Goal: Transaction & Acquisition: Purchase product/service

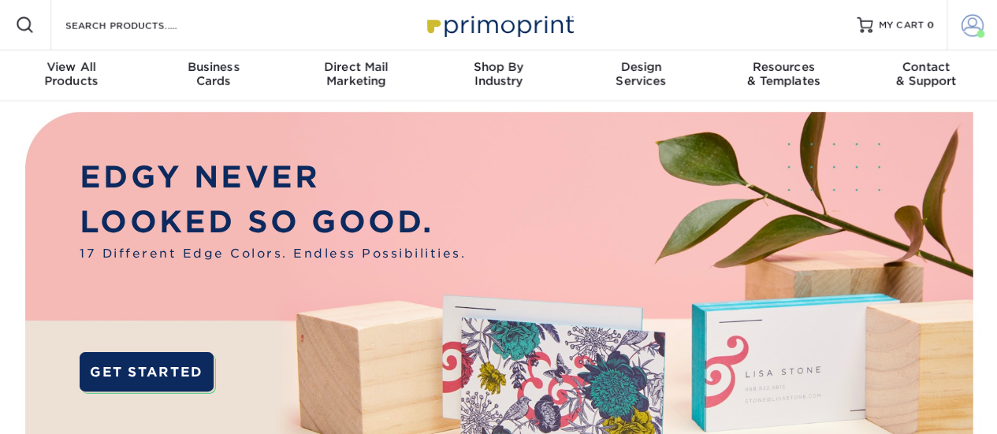
click at [987, 14] on link "Account" at bounding box center [972, 25] width 50 height 50
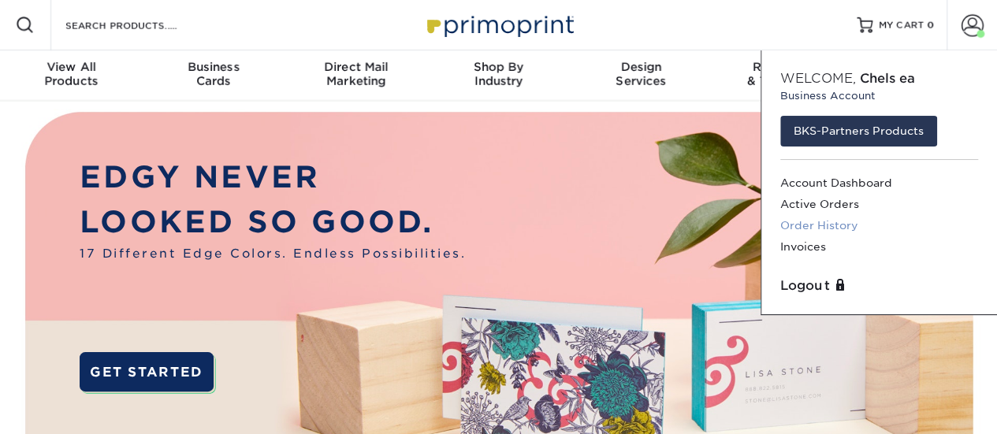
click at [843, 218] on link "Order History" at bounding box center [879, 225] width 198 height 21
click at [833, 231] on link "Order History" at bounding box center [879, 225] width 198 height 21
click at [839, 229] on link "Order History" at bounding box center [879, 225] width 198 height 21
click at [807, 206] on link "Active Orders" at bounding box center [879, 204] width 198 height 21
click at [824, 222] on link "Order History" at bounding box center [879, 225] width 198 height 21
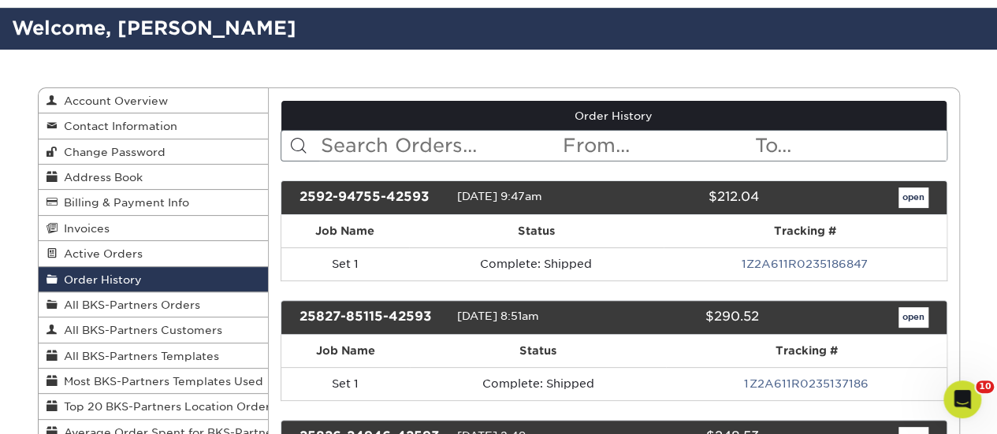
scroll to position [79, 0]
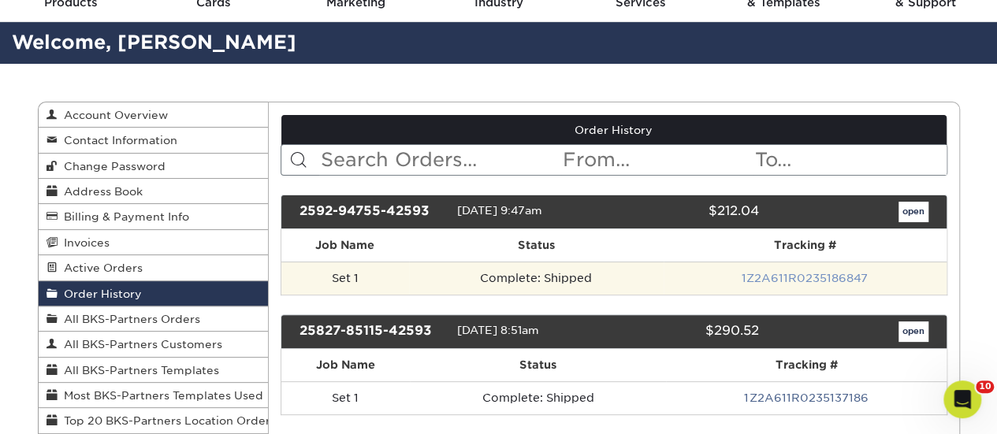
click at [795, 272] on link "1Z2A611R0235186847" at bounding box center [805, 278] width 126 height 13
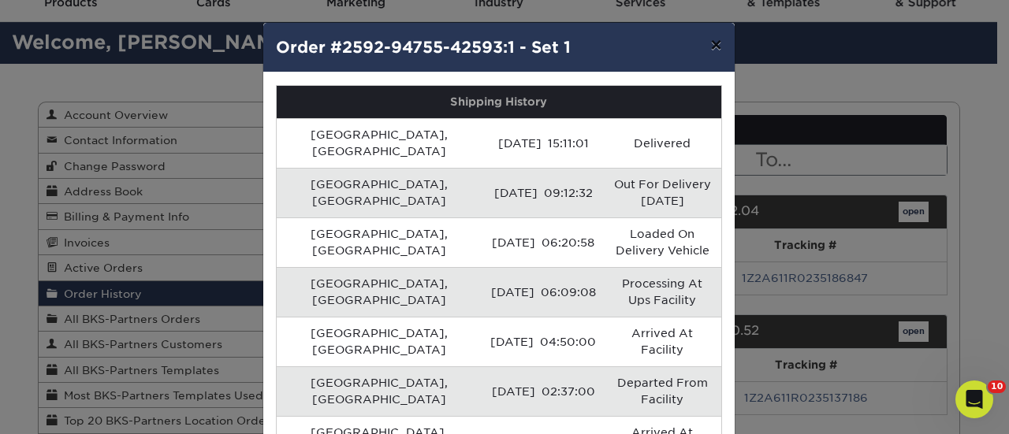
click at [699, 38] on button "×" at bounding box center [716, 45] width 36 height 44
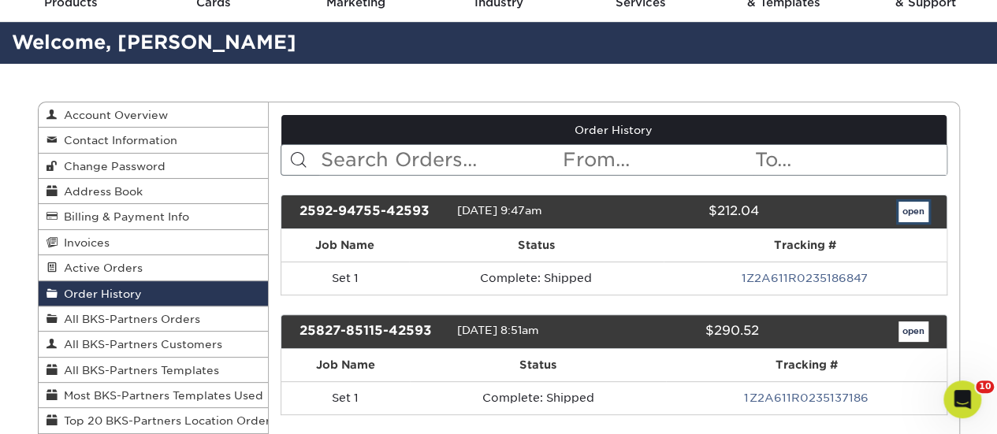
click at [899, 206] on link "open" at bounding box center [914, 212] width 30 height 20
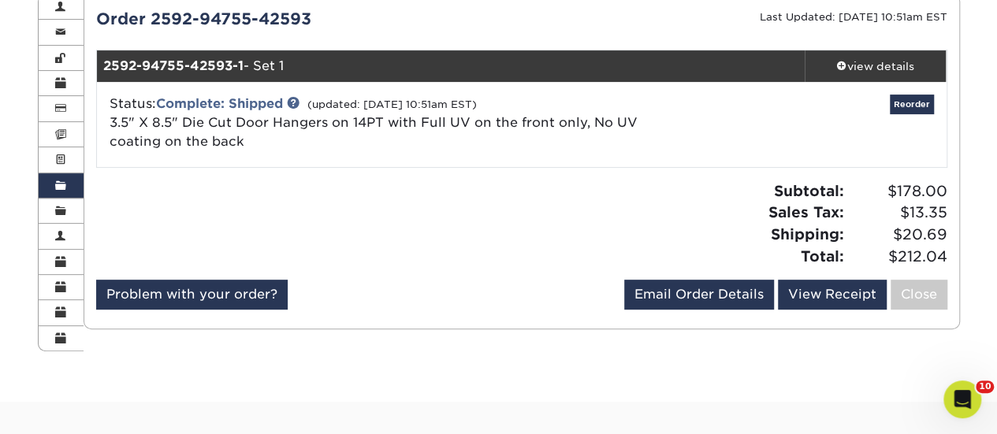
scroll to position [158, 0]
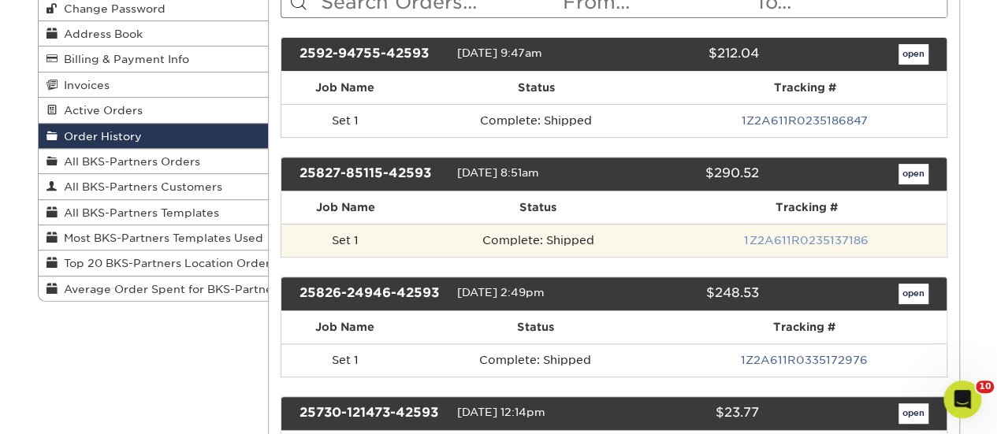
click at [820, 237] on link "1Z2A611R0235137186" at bounding box center [806, 240] width 124 height 13
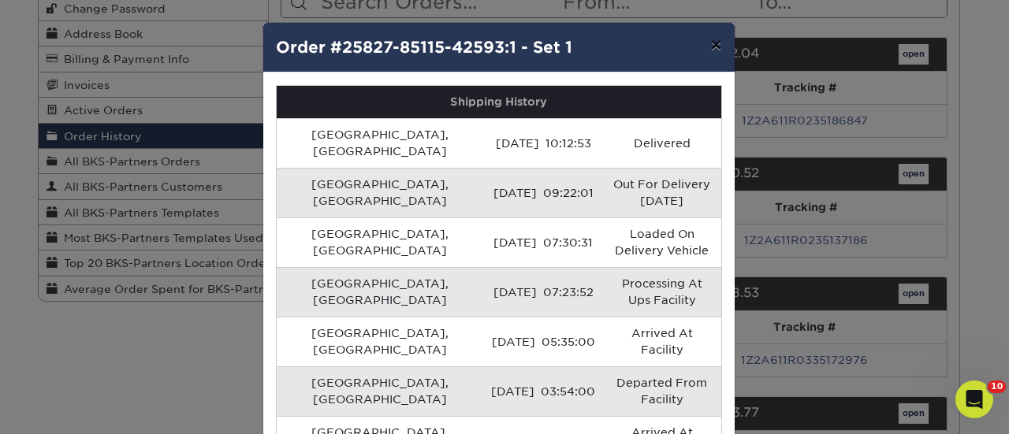
click at [706, 45] on button "×" at bounding box center [716, 45] width 36 height 44
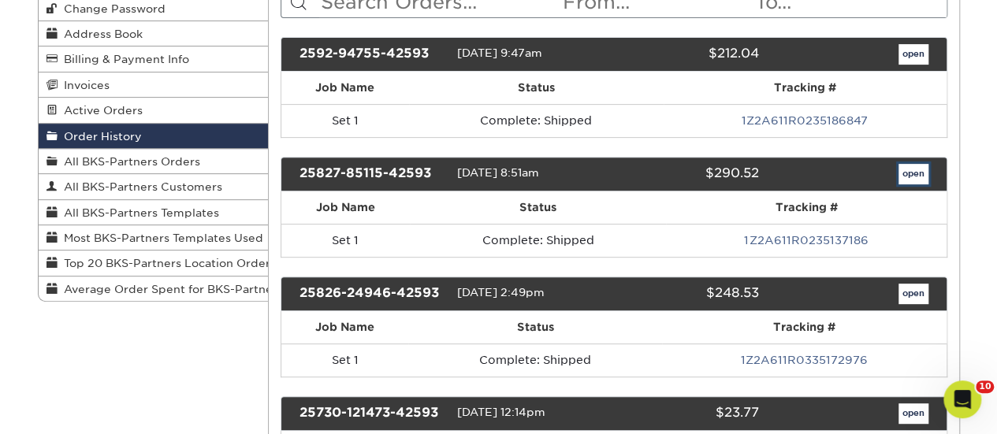
click at [908, 176] on link "open" at bounding box center [914, 174] width 30 height 20
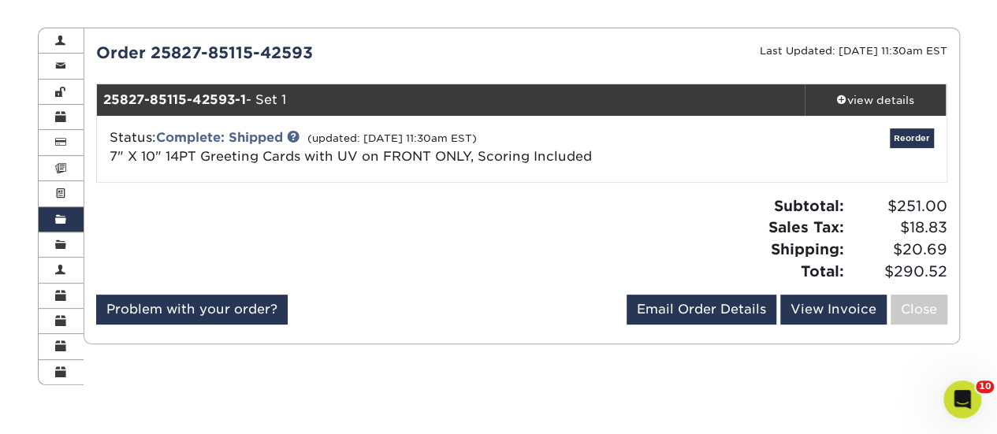
scroll to position [158, 0]
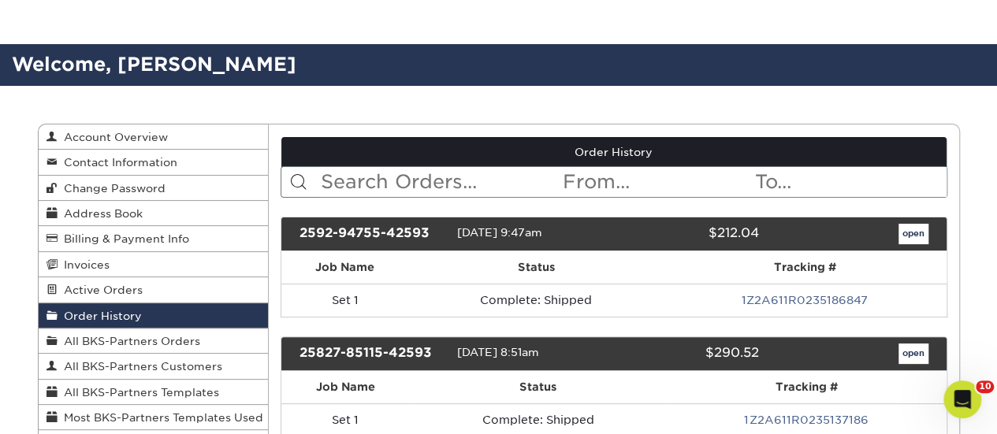
scroll to position [158, 0]
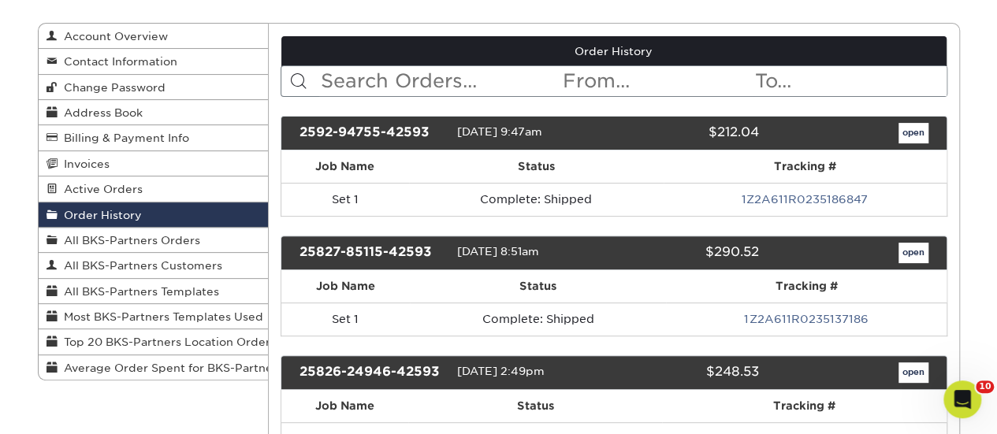
drag, startPoint x: 910, startPoint y: 244, endPoint x: 964, endPoint y: 248, distance: 54.5
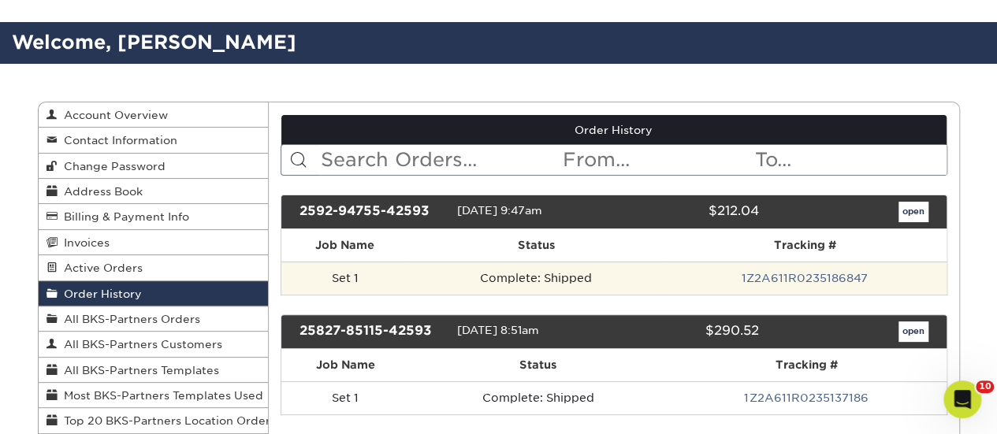
scroll to position [236, 0]
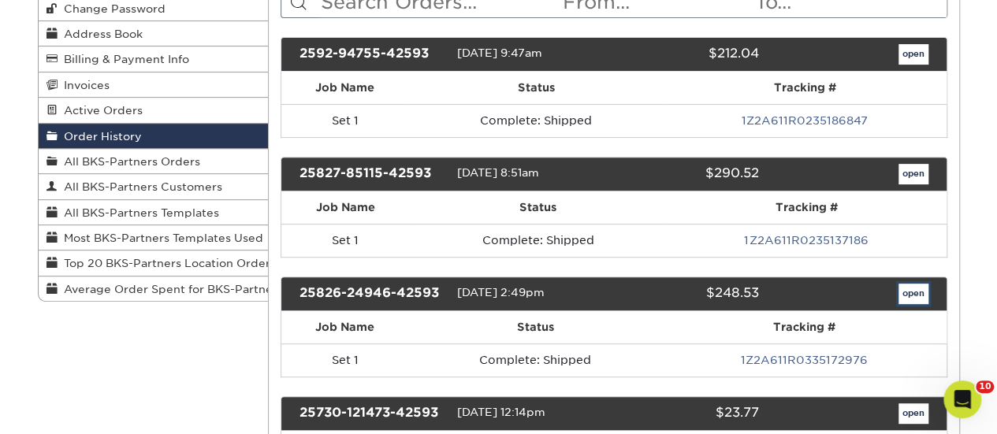
click at [908, 285] on link "open" at bounding box center [914, 294] width 30 height 20
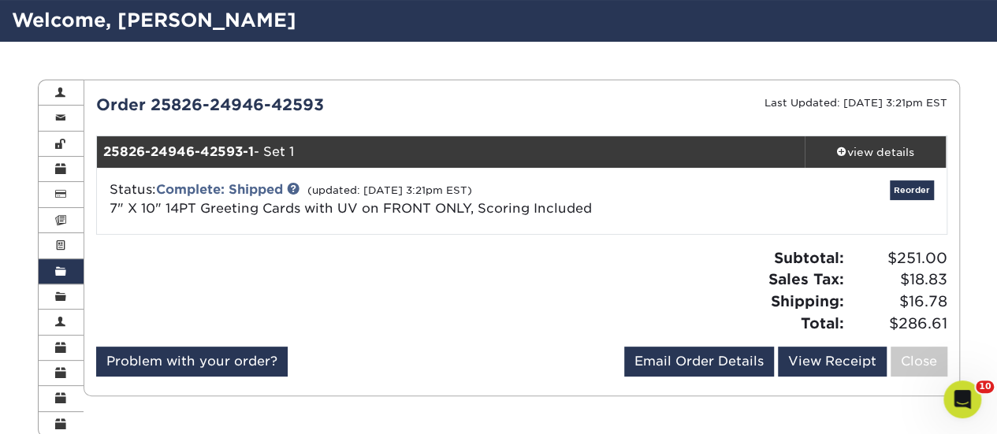
scroll to position [158, 0]
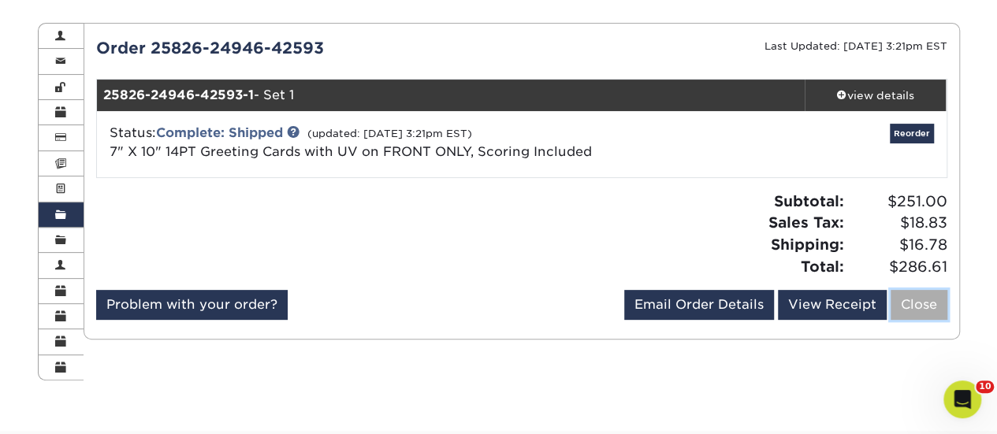
click at [902, 308] on link "Close" at bounding box center [919, 305] width 57 height 30
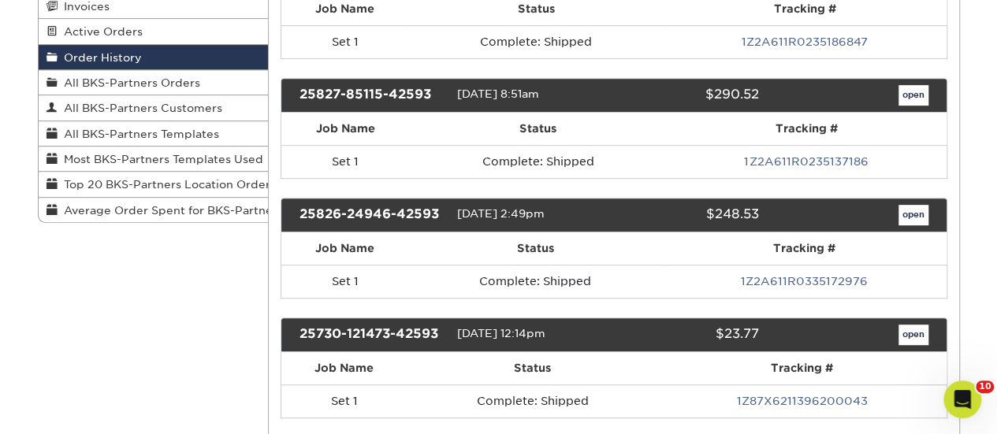
scroll to position [394, 0]
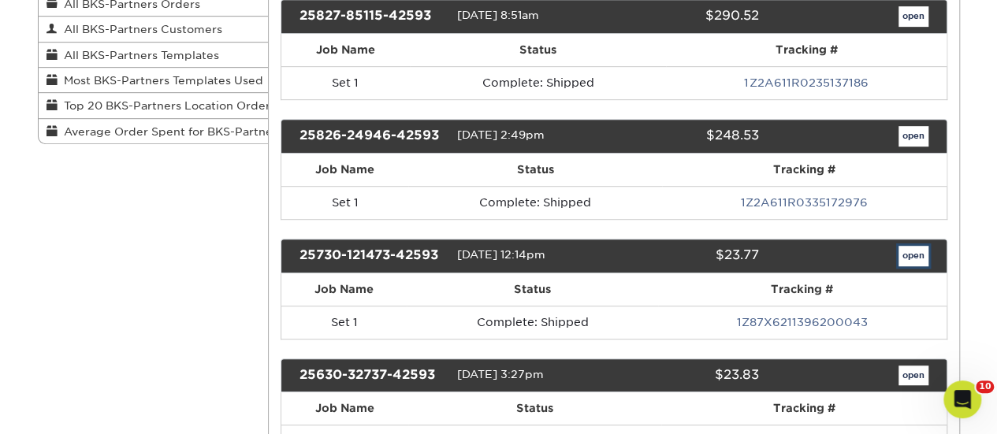
click at [913, 251] on link "open" at bounding box center [914, 256] width 30 height 20
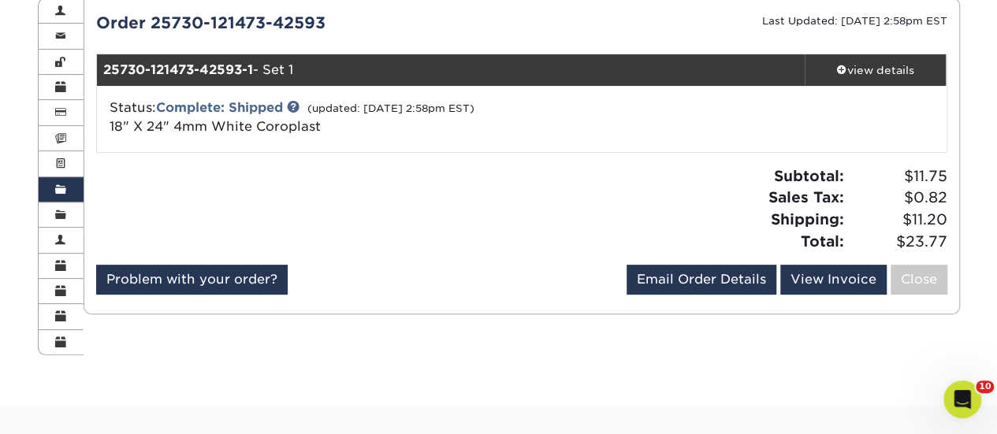
scroll to position [158, 0]
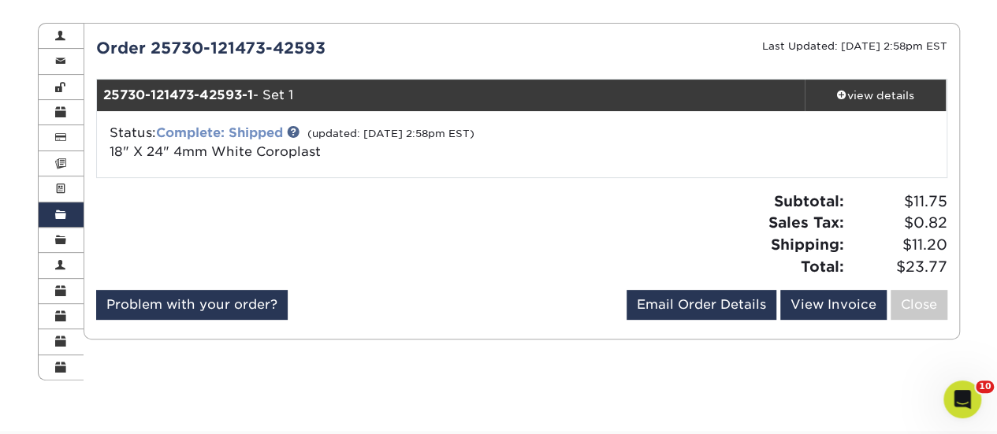
click at [244, 130] on link "Complete: Shipped" at bounding box center [219, 132] width 127 height 15
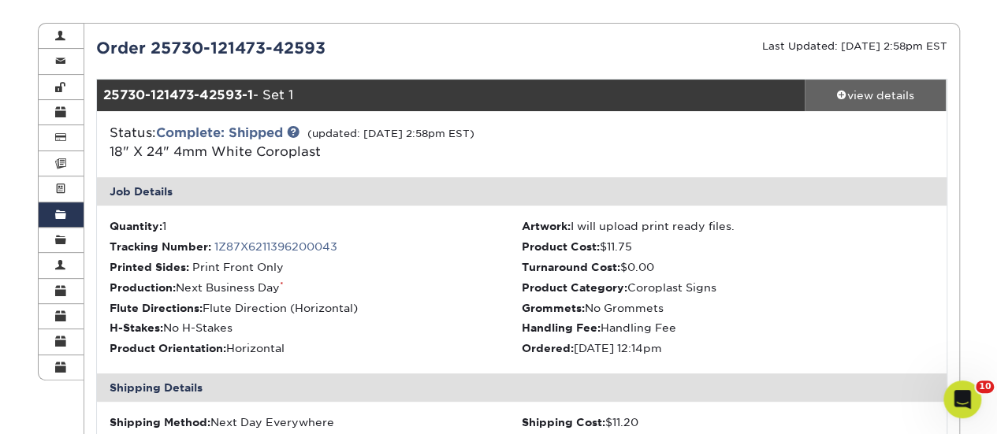
click at [866, 91] on div "view details" at bounding box center [876, 95] width 142 height 16
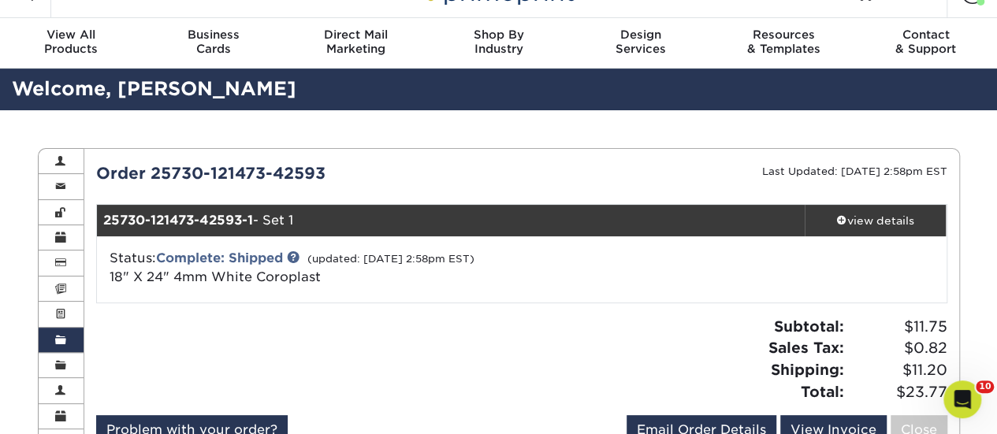
scroll to position [79, 0]
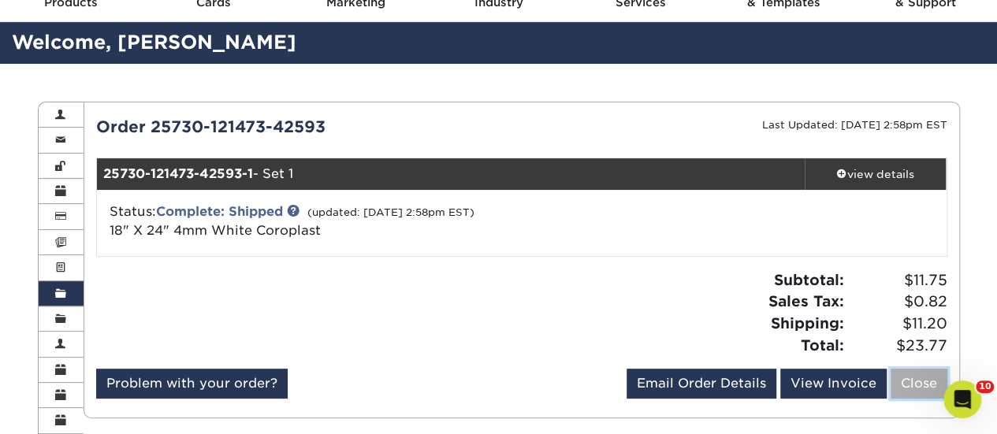
click at [928, 384] on link "Close" at bounding box center [919, 384] width 57 height 30
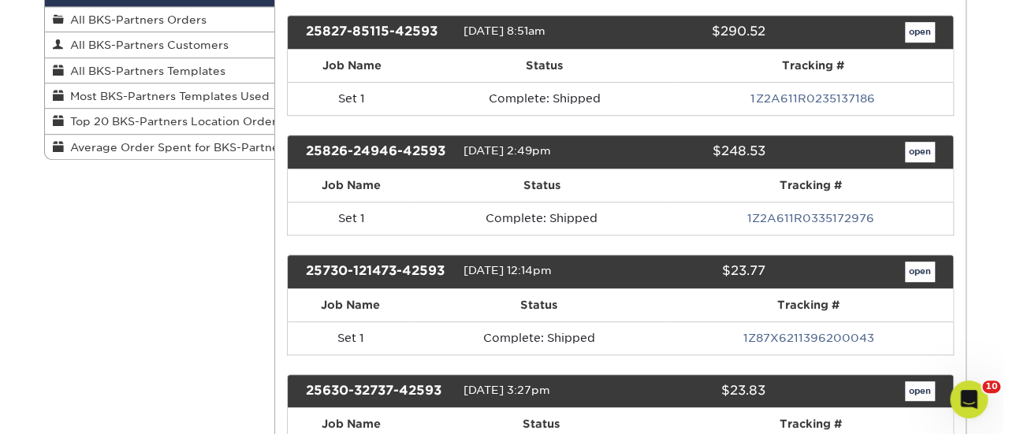
scroll to position [394, 0]
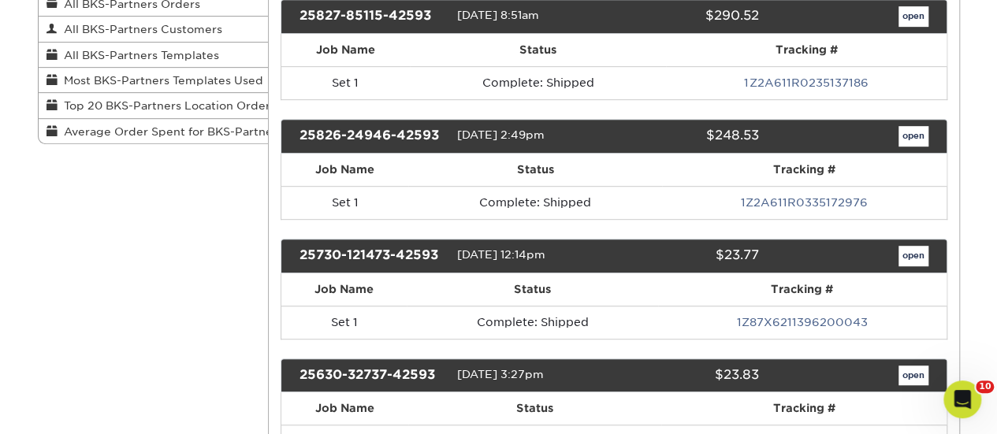
click at [396, 246] on div "25730-121473-42593" at bounding box center [372, 256] width 169 height 20
click at [542, 248] on span "07/30/2025 12:14pm" at bounding box center [500, 254] width 88 height 13
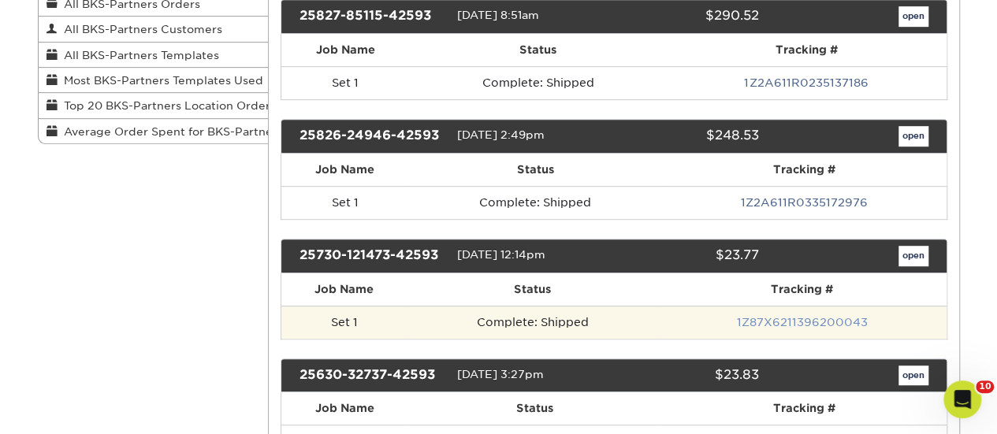
click at [797, 316] on link "1Z87X6211396200043" at bounding box center [802, 322] width 131 height 13
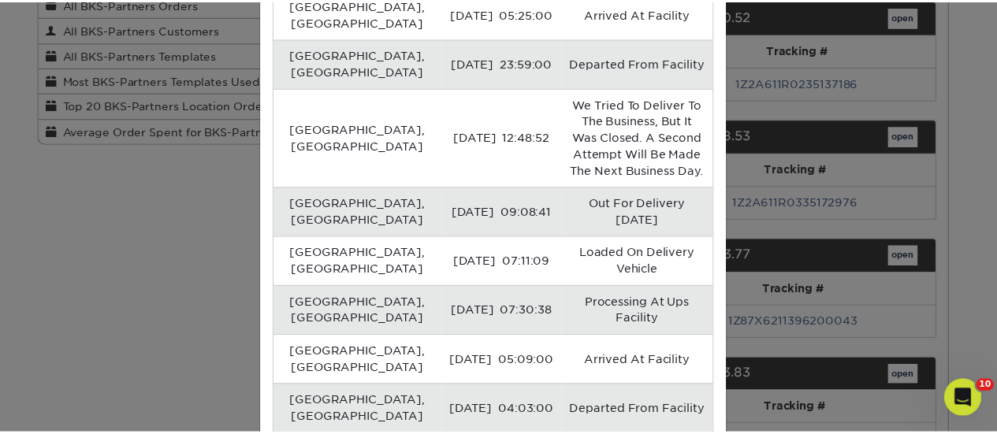
scroll to position [547, 0]
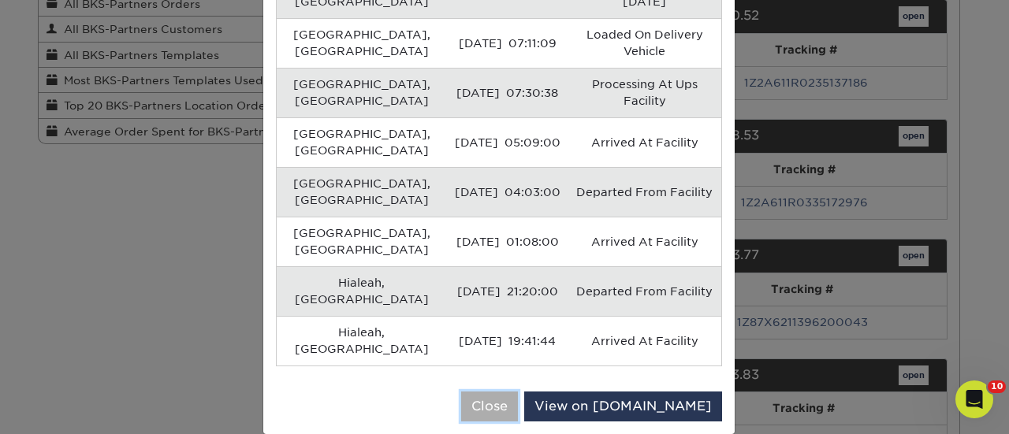
click at [518, 392] on button "Close" at bounding box center [489, 407] width 57 height 30
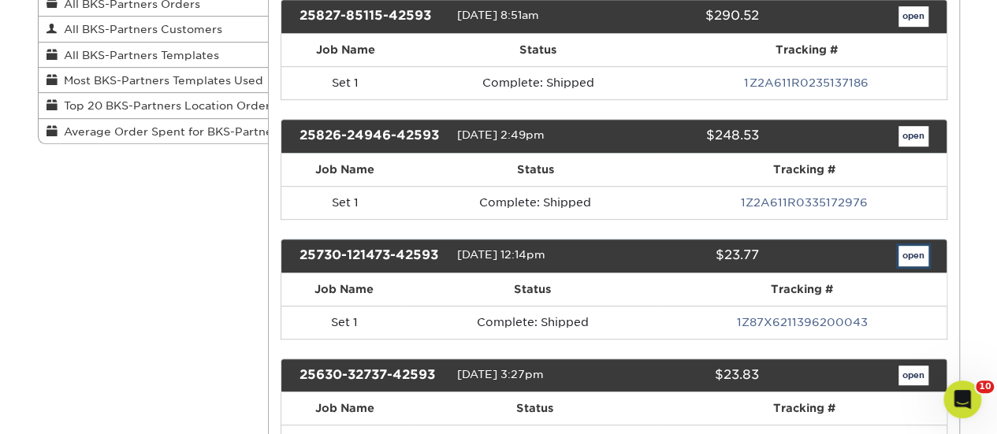
click at [914, 247] on link "open" at bounding box center [914, 256] width 30 height 20
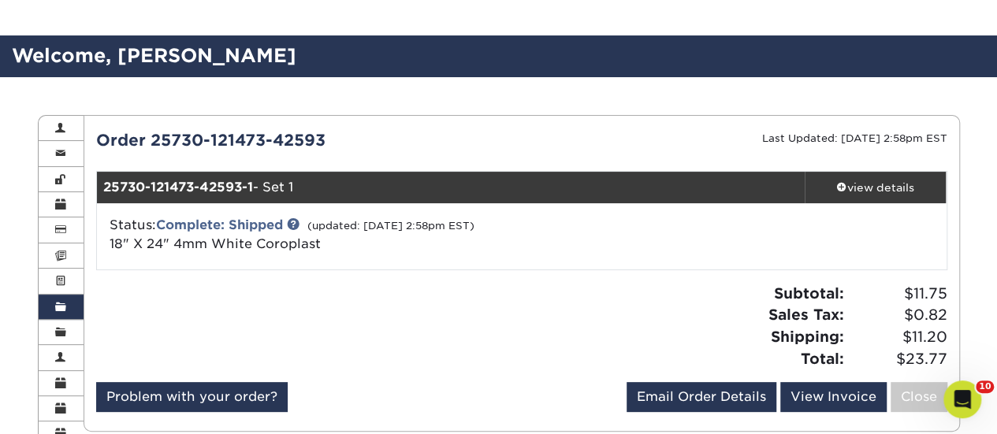
scroll to position [158, 0]
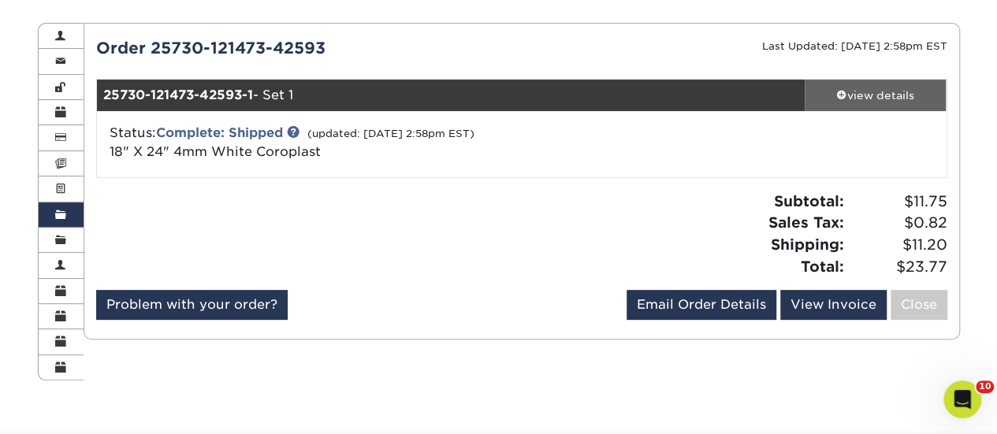
click at [869, 94] on div "view details" at bounding box center [876, 95] width 142 height 16
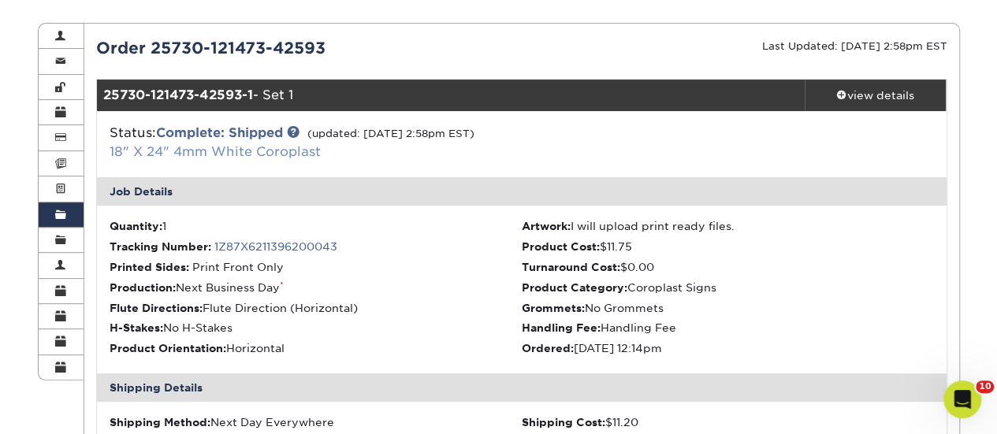
click at [269, 147] on link "18" X 24" 4mm White Coroplast" at bounding box center [215, 151] width 211 height 15
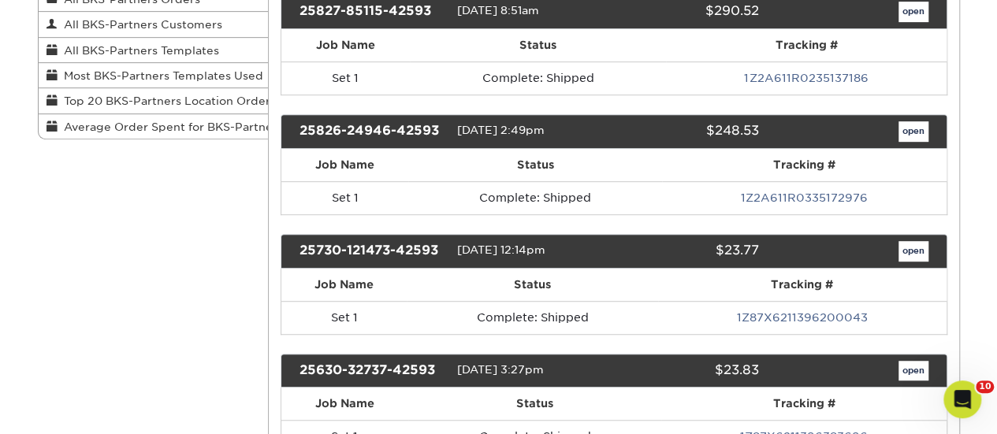
scroll to position [394, 0]
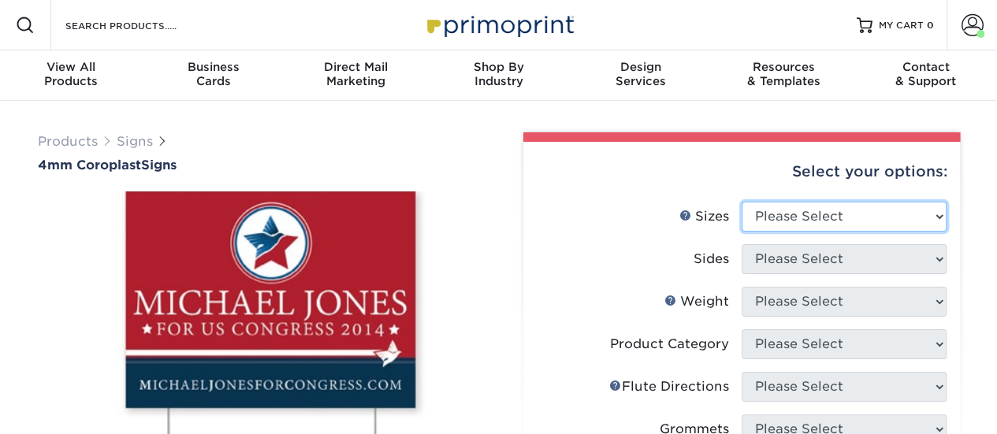
click at [824, 227] on select "Please Select 12" x 18" 18" x 24" 24" x 24" 24" x 36"" at bounding box center [844, 217] width 205 height 30
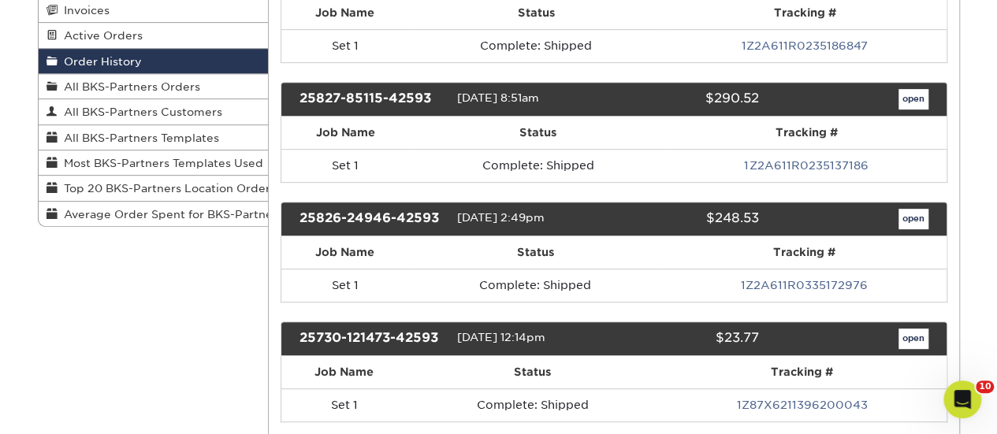
scroll to position [473, 0]
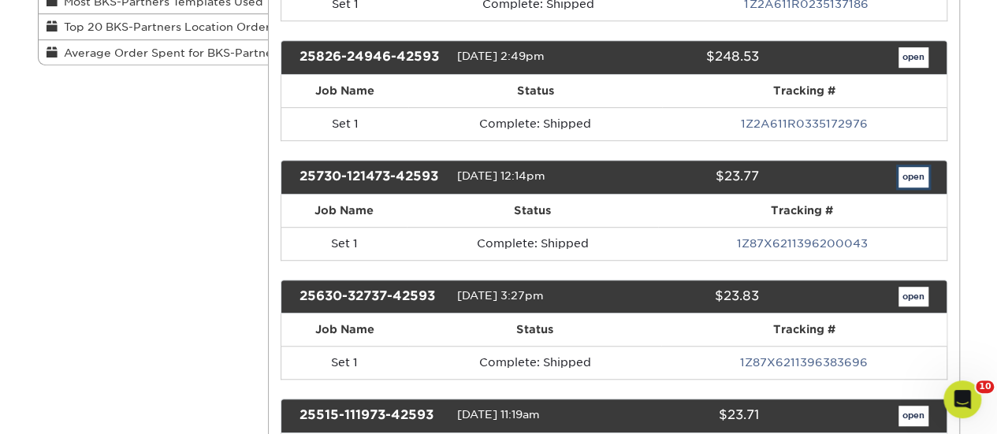
click at [921, 168] on link "open" at bounding box center [914, 177] width 30 height 20
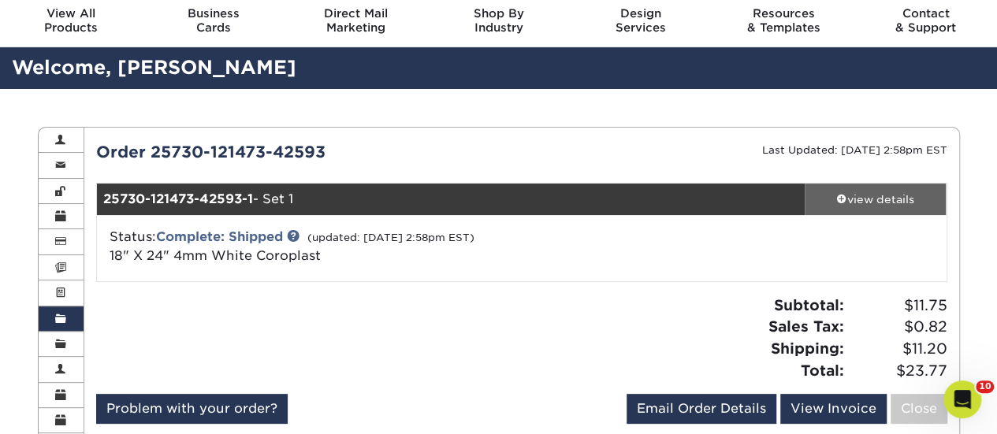
scroll to position [79, 0]
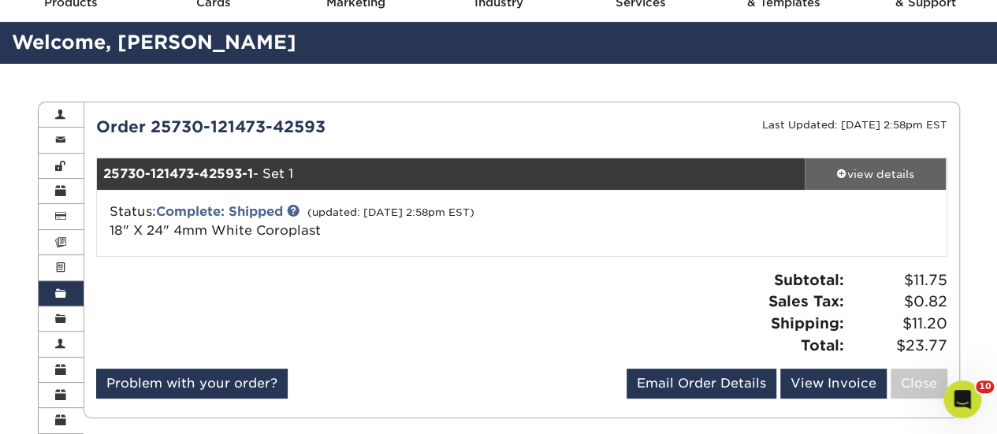
click at [897, 169] on div "view details" at bounding box center [876, 174] width 142 height 16
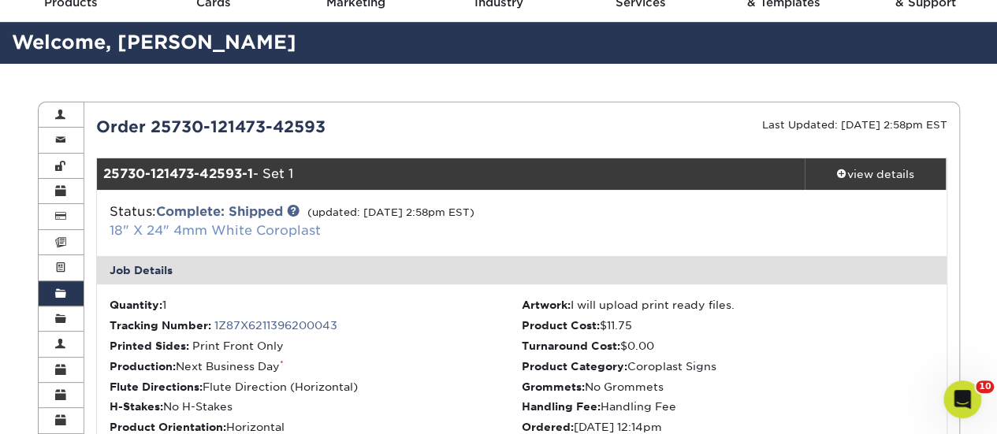
click at [240, 233] on link "18" X 24" 4mm White Coroplast" at bounding box center [215, 230] width 211 height 15
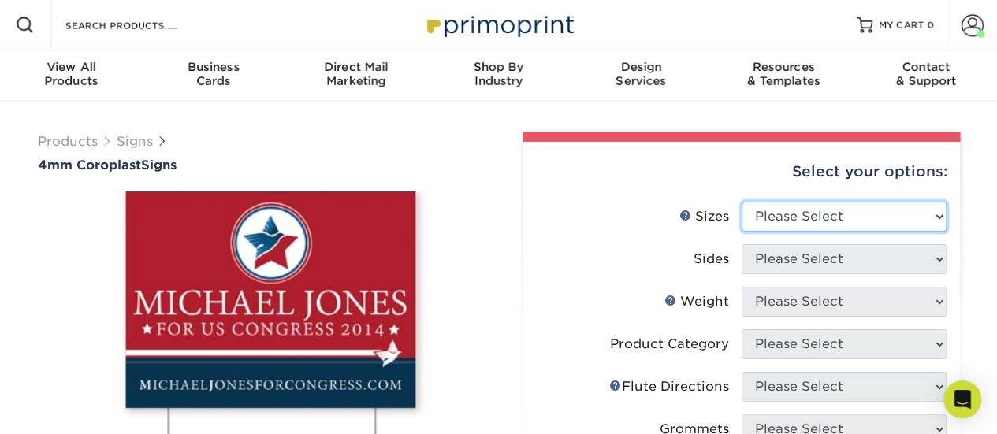
click at [858, 218] on select "Please Select 12" x 18" 18" x 24" 24" x 24" 24" x 36"" at bounding box center [844, 217] width 205 height 30
select select "18.00x24.00"
click at [742, 202] on select "Please Select 12" x 18" 18" x 24" 24" x 24" 24" x 36"" at bounding box center [844, 217] width 205 height 30
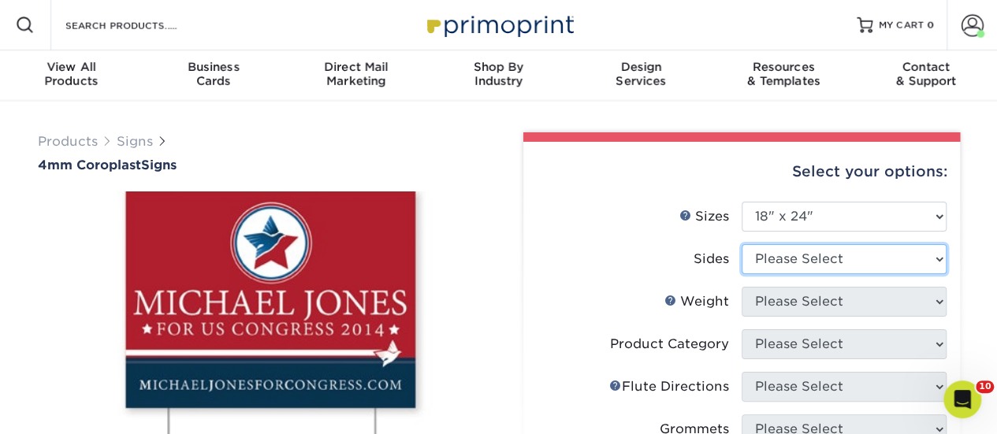
click at [835, 266] on select "Please Select Print Both Sides Print Front Only" at bounding box center [844, 259] width 205 height 30
select select "32d3c223-f82c-492b-b915-ba065a00862f"
click at [742, 244] on select "Please Select Print Both Sides Print Front Only" at bounding box center [844, 259] width 205 height 30
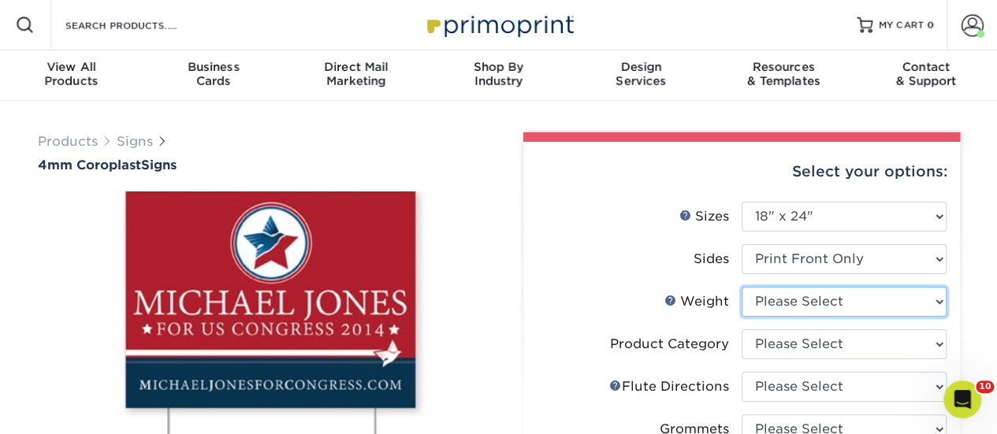
click at [813, 303] on select "Please Select 4CORO" at bounding box center [844, 302] width 205 height 30
select select "4CORO"
click at [742, 287] on select "Please Select 4CORO" at bounding box center [844, 302] width 205 height 30
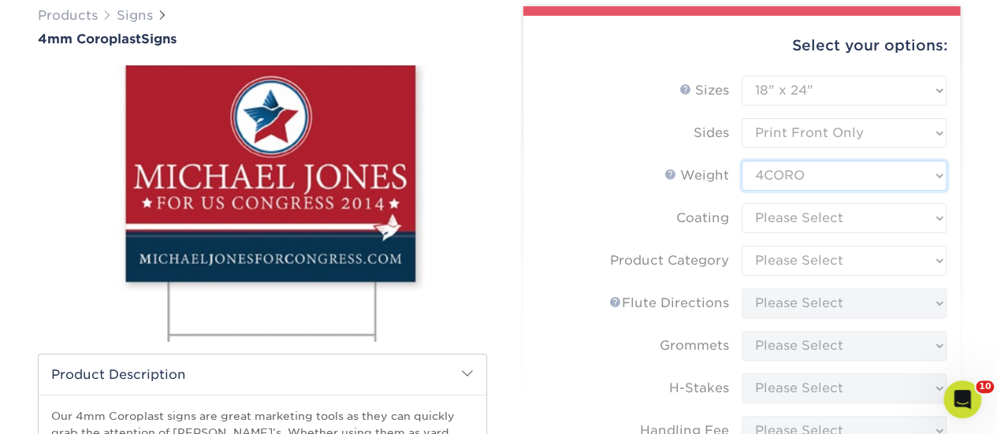
scroll to position [158, 0]
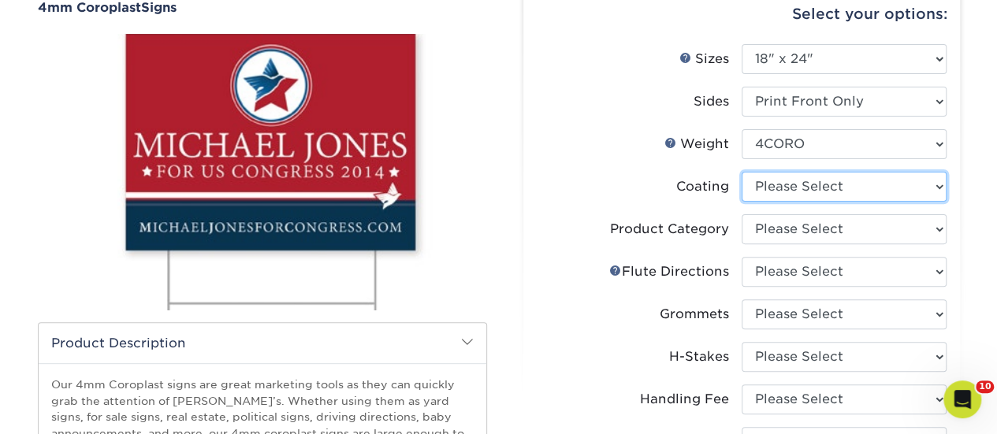
click at [826, 187] on select at bounding box center [844, 187] width 205 height 30
select select "3e7618de-abca-4bda-9f97-8b9129e913d8"
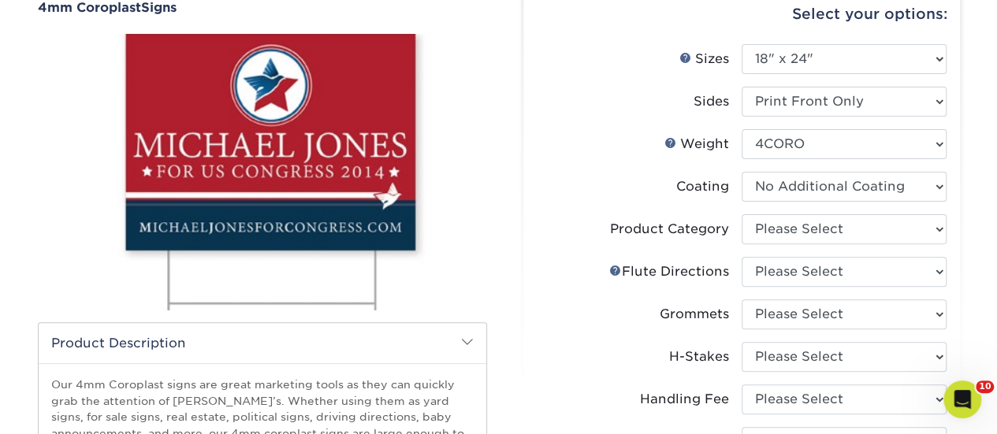
click at [742, 172] on select at bounding box center [844, 187] width 205 height 30
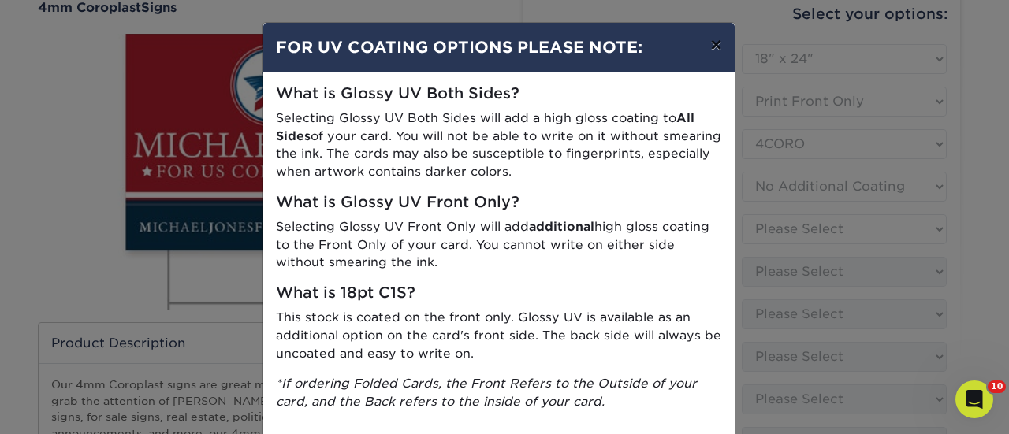
click at [707, 40] on button "×" at bounding box center [716, 45] width 36 height 44
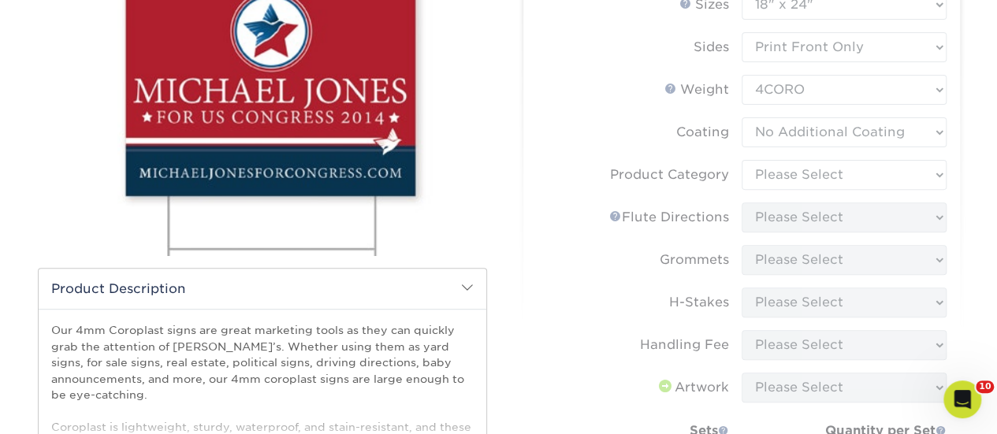
scroll to position [236, 0]
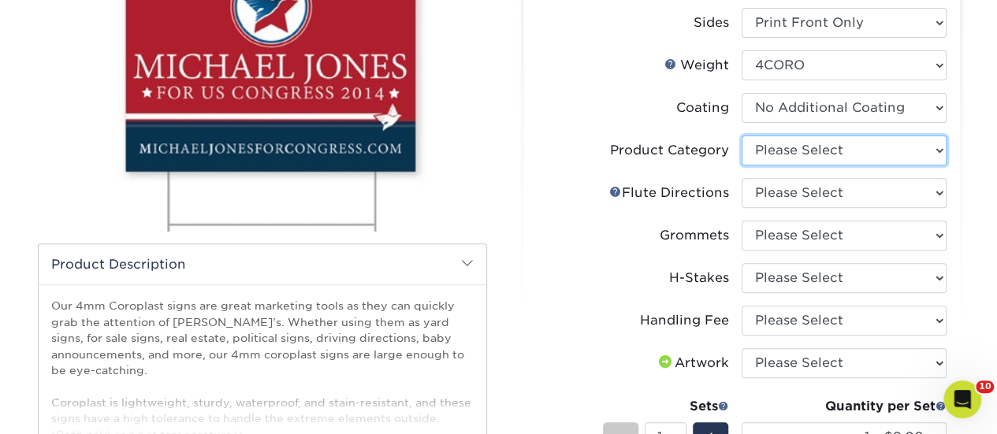
click at [810, 151] on select "Please Select Coroplast Signs" at bounding box center [844, 151] width 205 height 30
select select "b3582ed5-6912-492c-8440-2cc51afdb8e1"
click at [742, 136] on select "Please Select Coroplast Signs" at bounding box center [844, 151] width 205 height 30
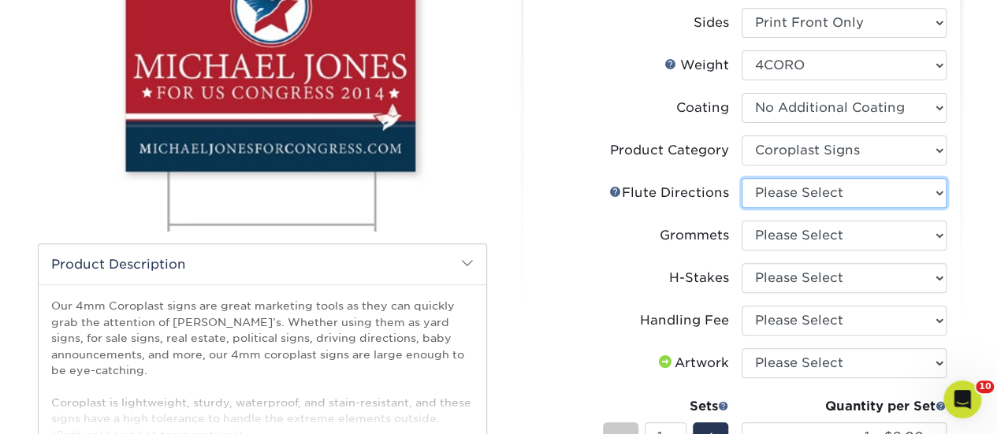
click at [829, 184] on select "Please Select Flute Direction (Horizontal) Flute Direction (Vertical)" at bounding box center [844, 193] width 205 height 30
click at [742, 178] on select "Please Select Flute Direction (Horizontal) Flute Direction (Vertical)" at bounding box center [844, 193] width 205 height 30
click at [864, 184] on select "Please Select Flute Direction (Horizontal) Flute Direction (Vertical)" at bounding box center [844, 193] width 205 height 30
select select "64642d5c-3ca5-48ab-b753-ddfa02991dab"
click at [742, 178] on select "Please Select Flute Direction (Horizontal) Flute Direction (Vertical)" at bounding box center [844, 193] width 205 height 30
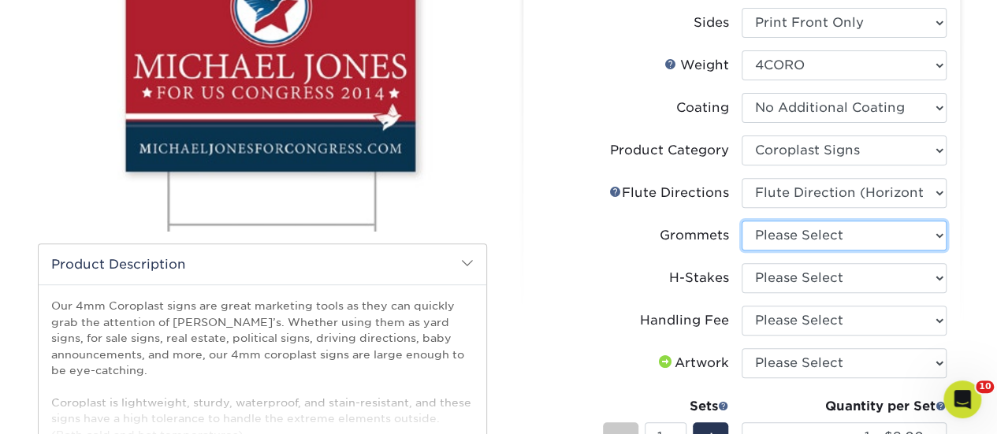
click at [856, 239] on select "Please Select No Grommets Yes, Grommet All 4 Corners Yes, Grommets Top Corners …" at bounding box center [844, 236] width 205 height 30
select select "90d329df-db80-4206-b821-ff9d3f363977"
click at [742, 221] on select "Please Select No Grommets Yes, Grommet All 4 Corners Yes, Grommets Top Corners …" at bounding box center [844, 236] width 205 height 30
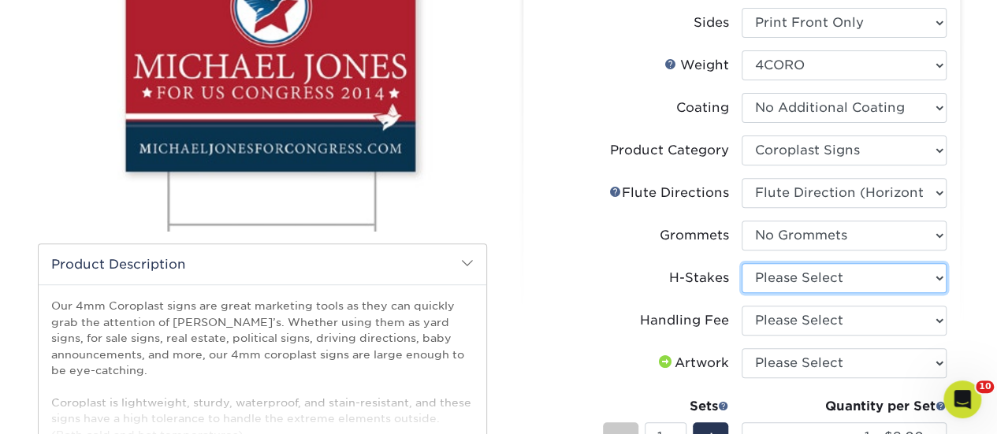
click at [859, 283] on select "Please Select No H-Stakes Yes" at bounding box center [844, 278] width 205 height 30
select select "aec992a9-897e-40ed-b45c-8ce74849ba63"
click at [742, 263] on select "Please Select No H-Stakes Yes" at bounding box center [844, 278] width 205 height 30
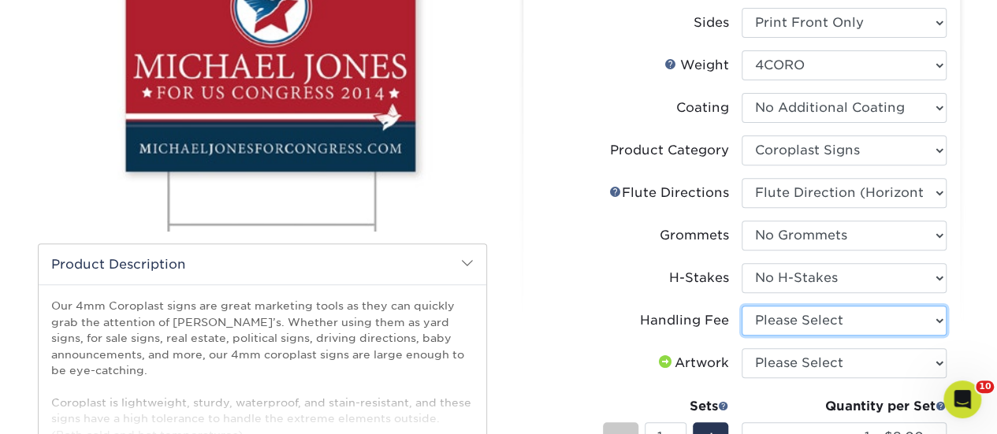
click at [856, 326] on select "Please Select Handling Fee" at bounding box center [844, 321] width 205 height 30
select select "ab74c079-444c-4260-ae6a-e09bdee8073c"
click at [742, 306] on select "Please Select Handling Fee" at bounding box center [844, 321] width 205 height 30
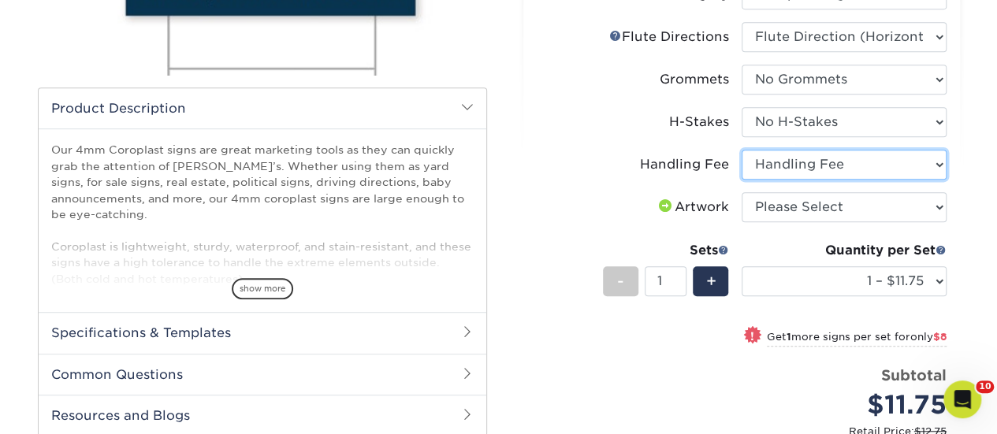
scroll to position [394, 0]
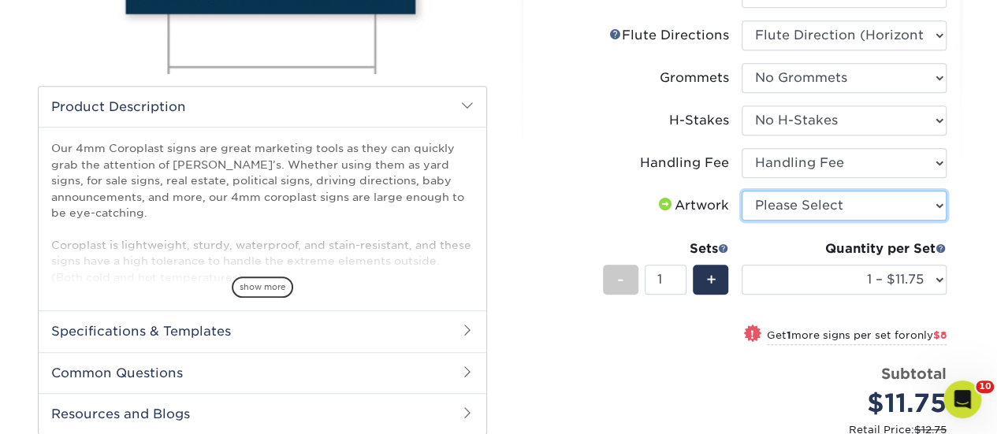
click at [807, 215] on select "Please Select I will upload files I need a design - $50" at bounding box center [844, 206] width 205 height 30
select select "upload"
click at [742, 191] on select "Please Select I will upload files I need a design - $50" at bounding box center [844, 206] width 205 height 30
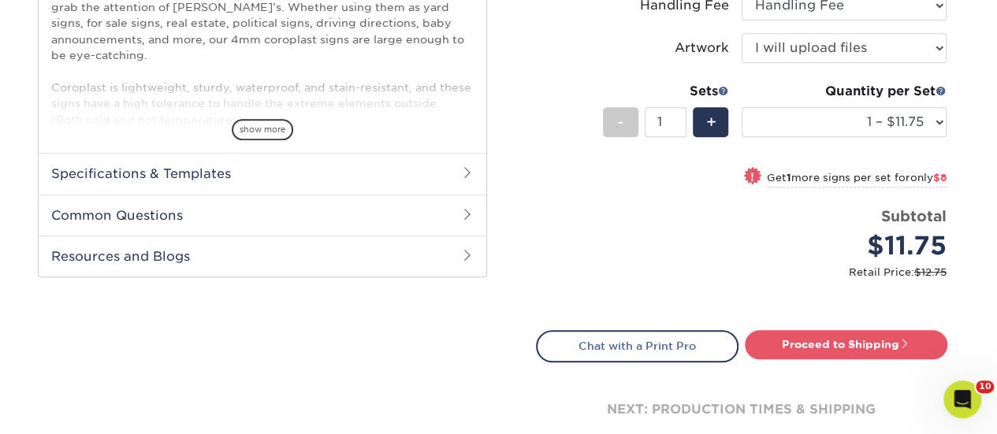
drag, startPoint x: 813, startPoint y: 335, endPoint x: 828, endPoint y: 363, distance: 32.5
click at [813, 335] on link "Proceed to Shipping" at bounding box center [846, 344] width 203 height 28
type input "Set 1"
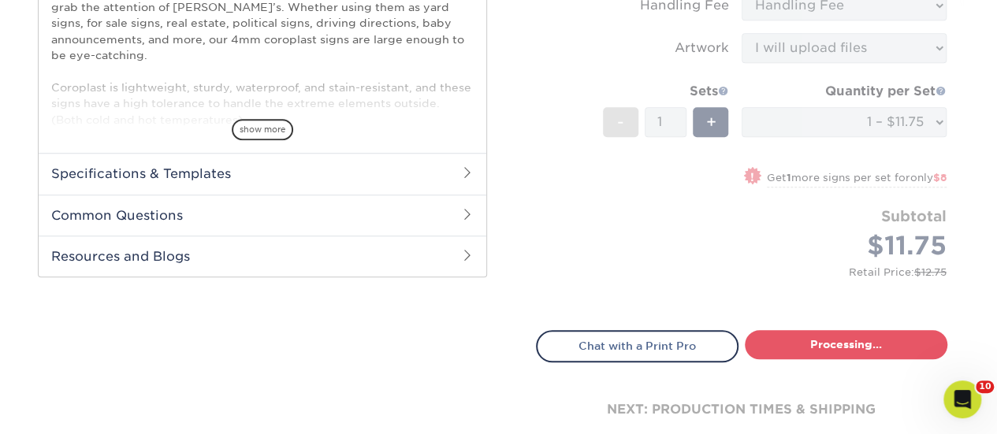
select select "b5bf0435-17df-4513-839c-6d546d73e1ea"
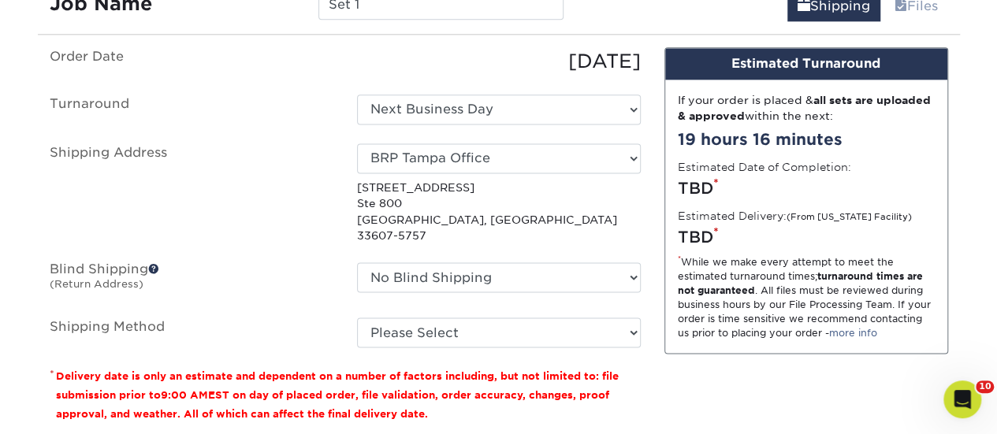
scroll to position [1082, 0]
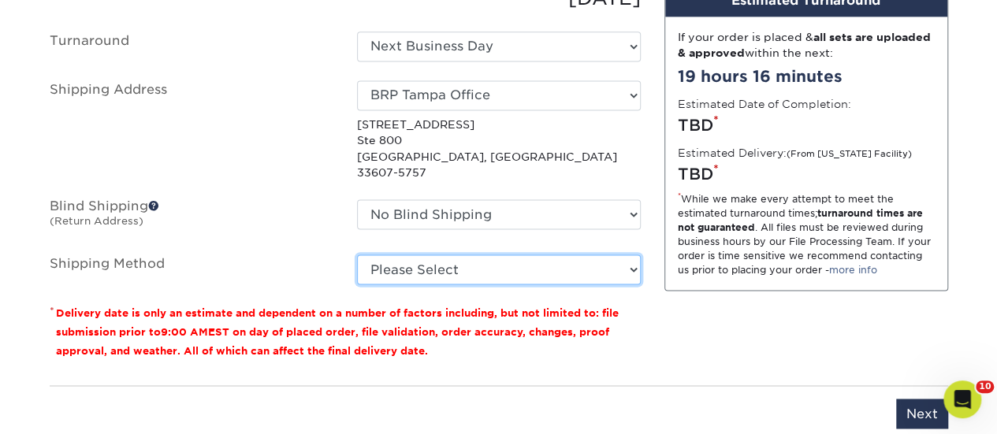
click at [491, 255] on select "Please Select Flat Rate Shipping (+$11.20) Ground Shipping (+$14.96) 3 Day Ship…" at bounding box center [499, 270] width 284 height 30
click at [536, 307] on small "Delivery date is only an estimate and dependent on a number of factors includin…" at bounding box center [337, 332] width 563 height 50
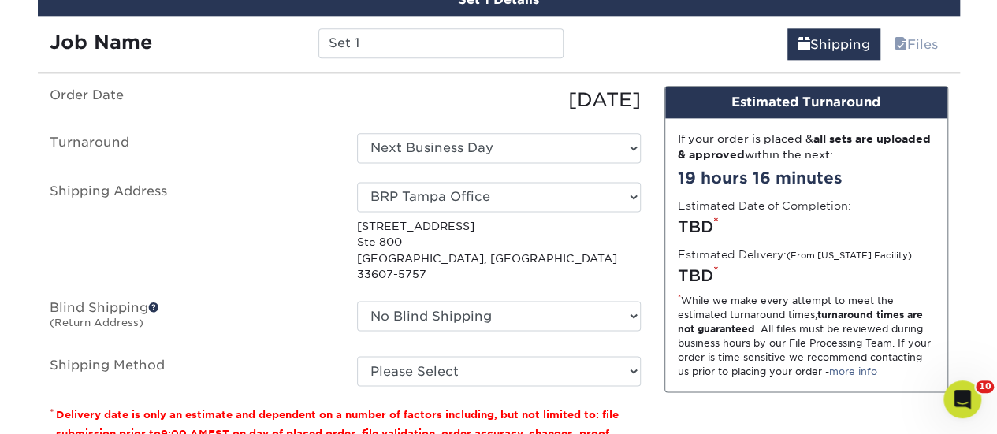
scroll to position [1003, 0]
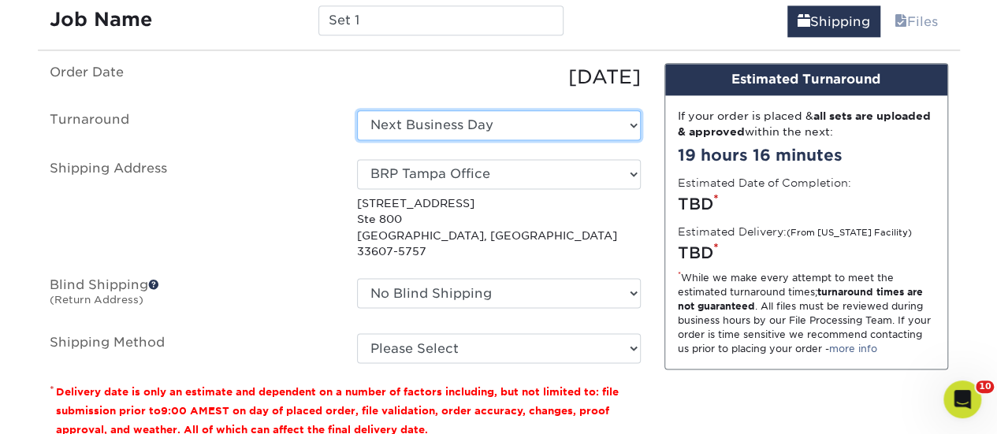
click at [493, 129] on select "Select One Next Business Day" at bounding box center [499, 125] width 284 height 30
click at [357, 110] on select "Select One Next Business Day" at bounding box center [499, 125] width 284 height 30
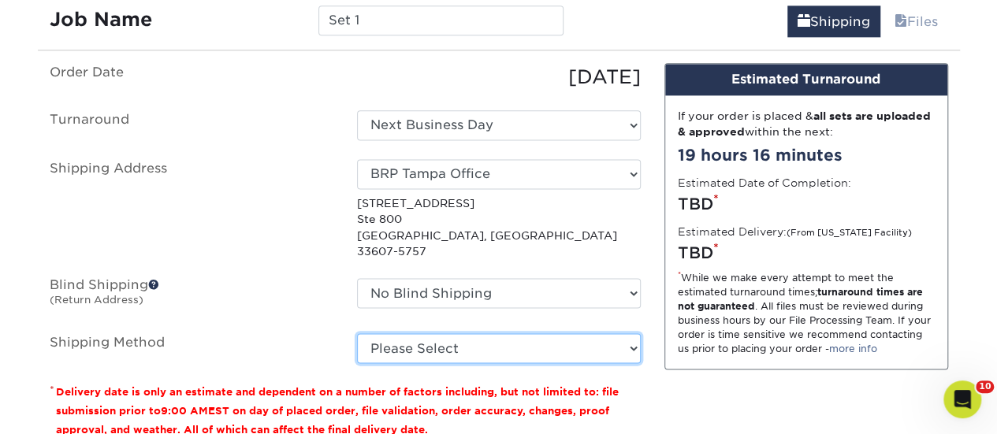
click at [530, 333] on select "Please Select Flat Rate Shipping (+$11.20) Ground Shipping (+$14.96) 3 Day Ship…" at bounding box center [499, 348] width 284 height 30
select select "13"
click at [357, 333] on select "Please Select Flat Rate Shipping (+$11.20) Ground Shipping (+$14.96) 3 Day Ship…" at bounding box center [499, 348] width 284 height 30
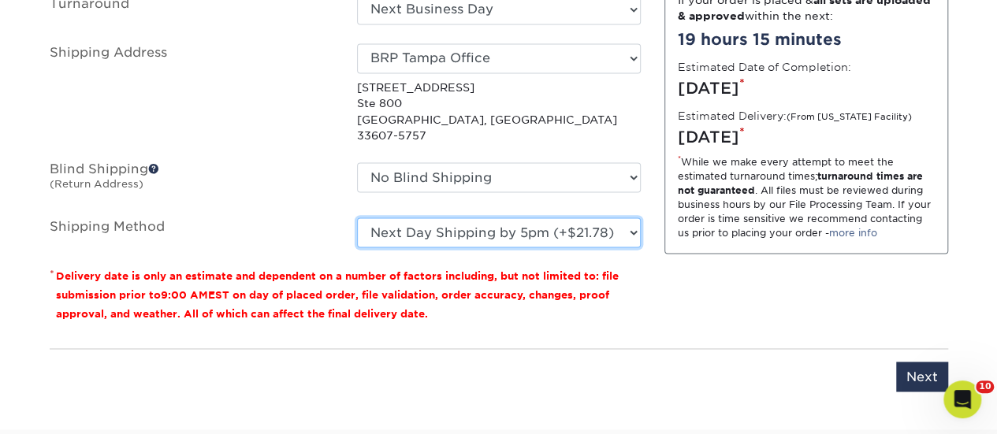
scroll to position [1161, 0]
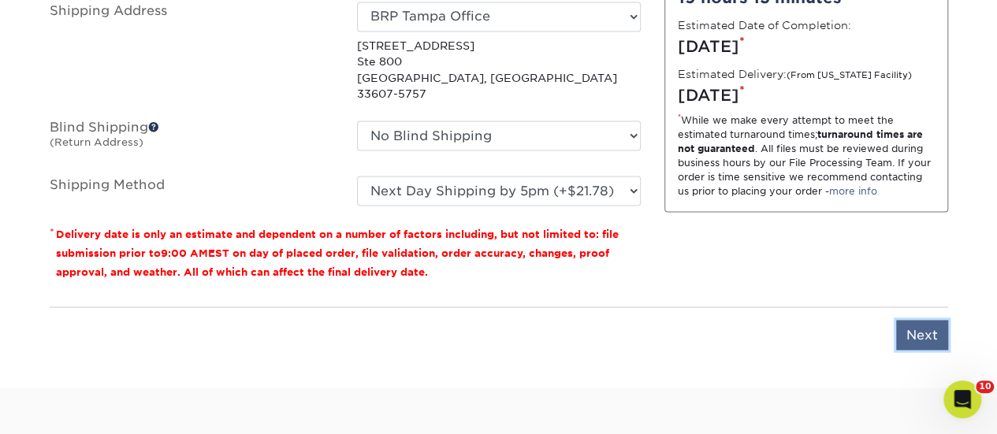
click at [927, 320] on input "Next" at bounding box center [922, 335] width 52 height 30
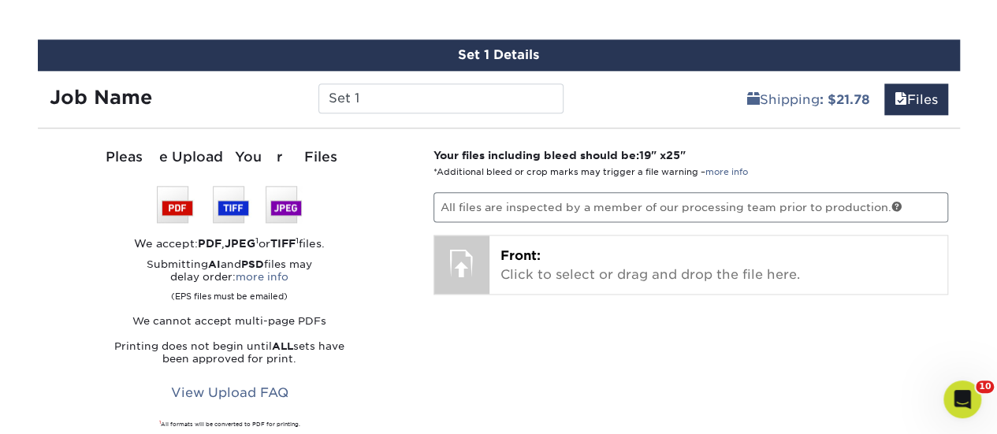
scroll to position [925, 0]
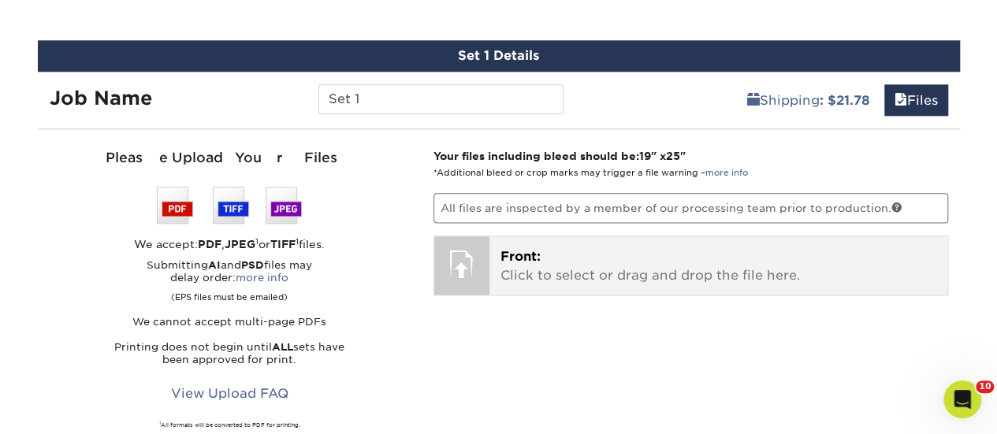
click at [579, 270] on p "Front: Click to select or drag and drop the file here." at bounding box center [718, 266] width 436 height 38
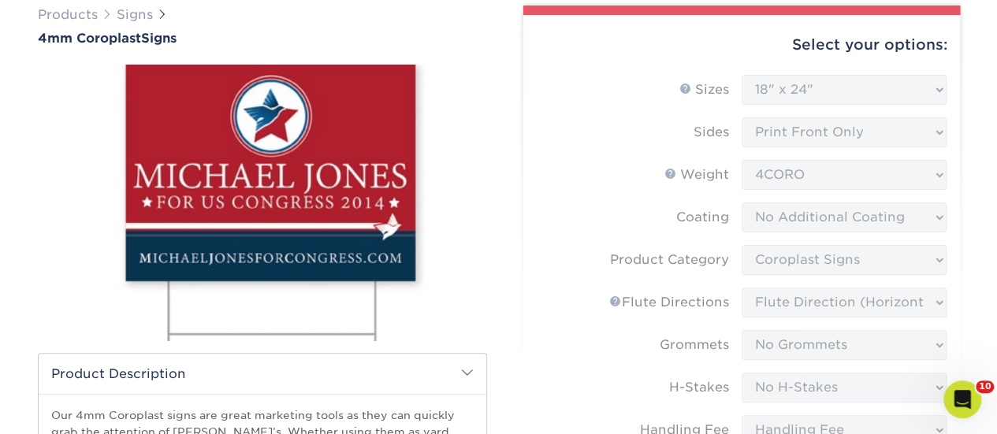
scroll to position [294, 0]
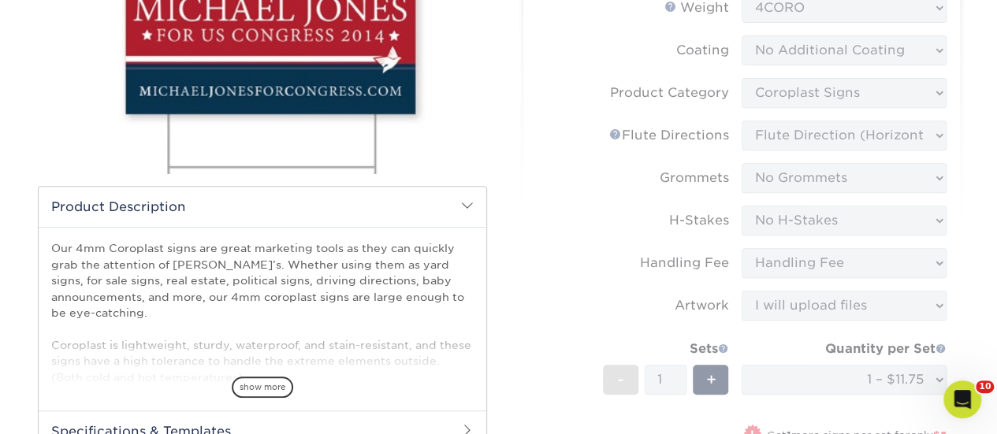
drag, startPoint x: 288, startPoint y: 300, endPoint x: 561, endPoint y: 75, distance: 353.9
click at [561, 75] on form "Sizes Help Sizes Please Select 12" x 18" 18" x 24" 24" x 24" 24" x 36" Sides Pl…" at bounding box center [741, 239] width 411 height 662
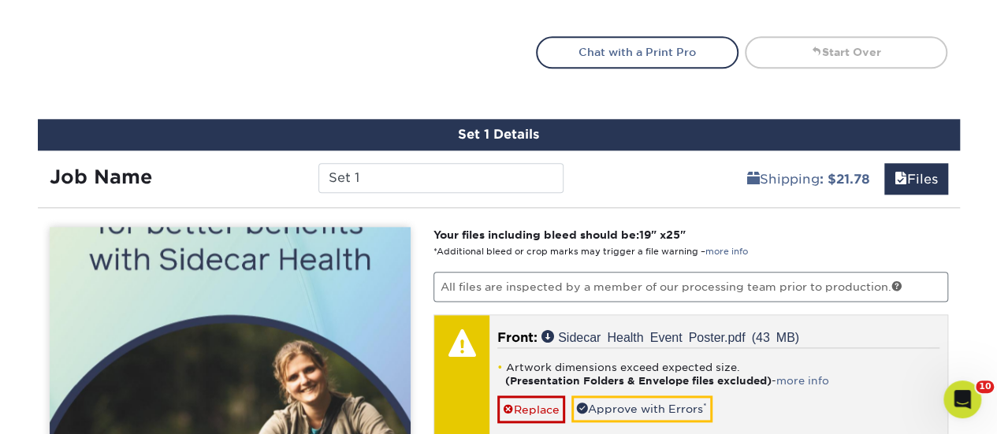
scroll to position [1161, 0]
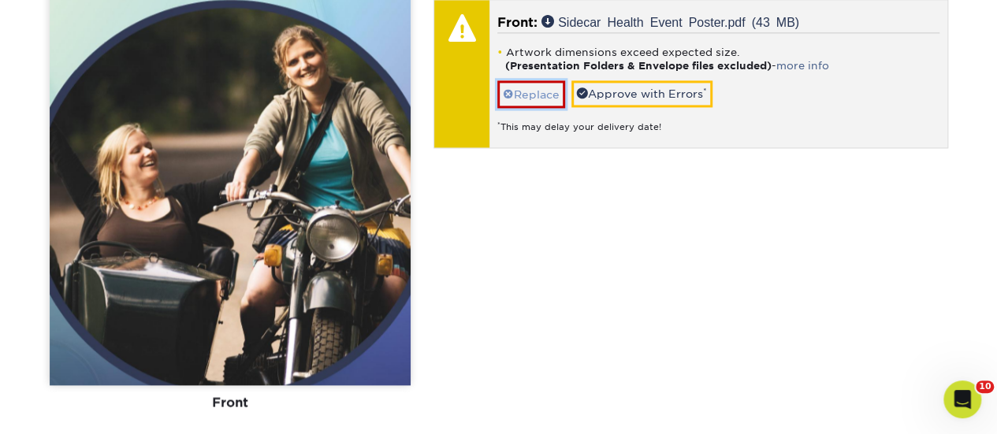
click at [531, 89] on link "Replace" at bounding box center [531, 94] width 68 height 28
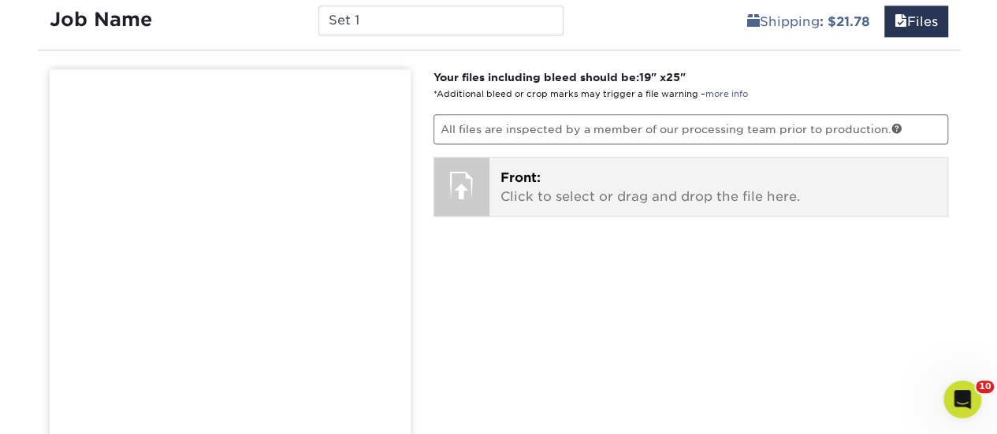
scroll to position [846, 0]
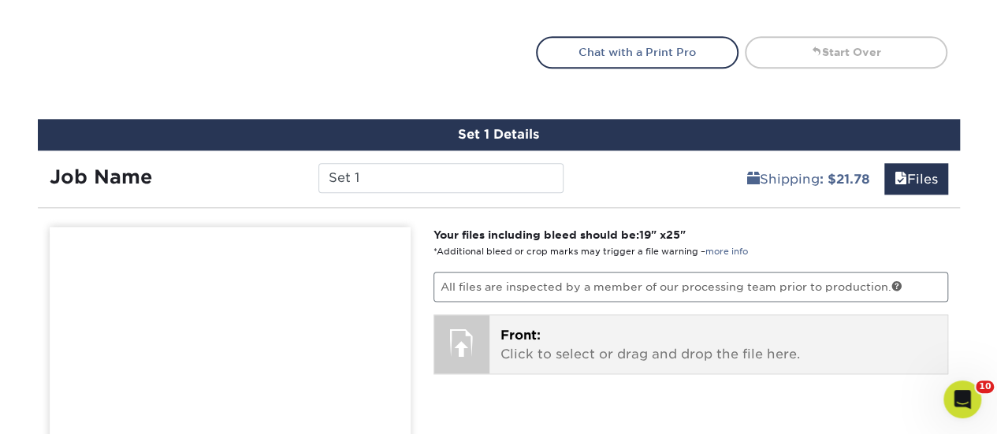
click at [618, 344] on p "Front: Click to select or drag and drop the file here." at bounding box center [718, 345] width 436 height 38
click at [541, 347] on p "Front: Click to select or drag and drop the file here." at bounding box center [718, 345] width 436 height 38
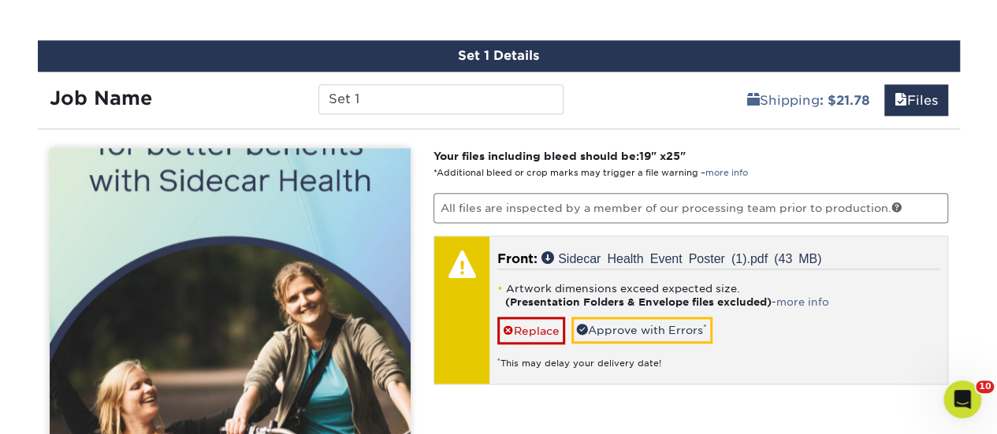
scroll to position [1003, 0]
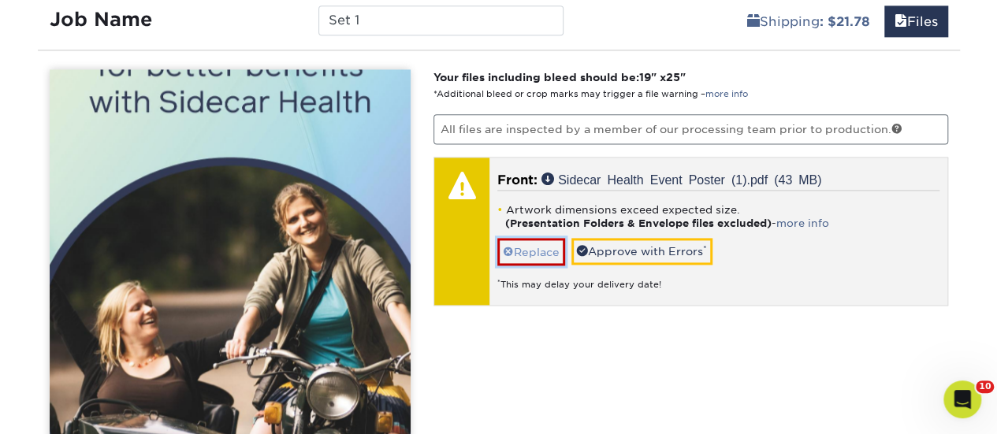
click at [554, 244] on link "Replace" at bounding box center [531, 252] width 68 height 28
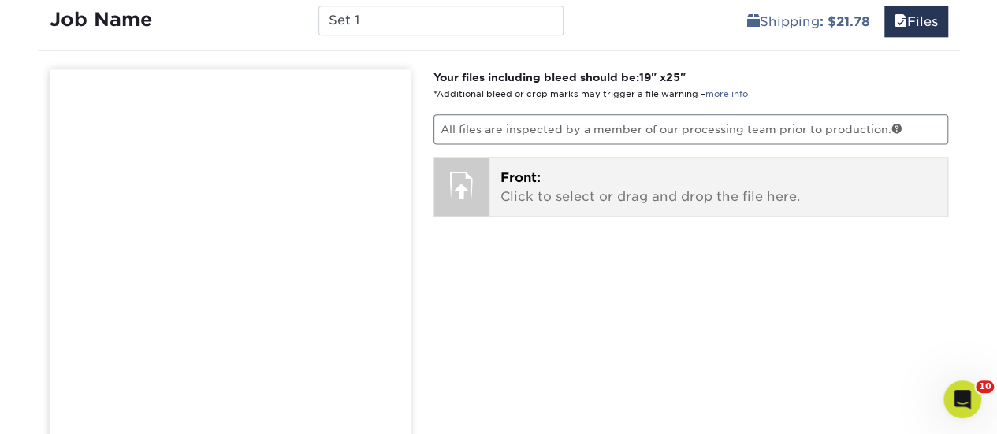
click at [536, 165] on div "Front: Click to select or drag and drop the file here. Choose file Sidecar Heal…" at bounding box center [718, 187] width 458 height 58
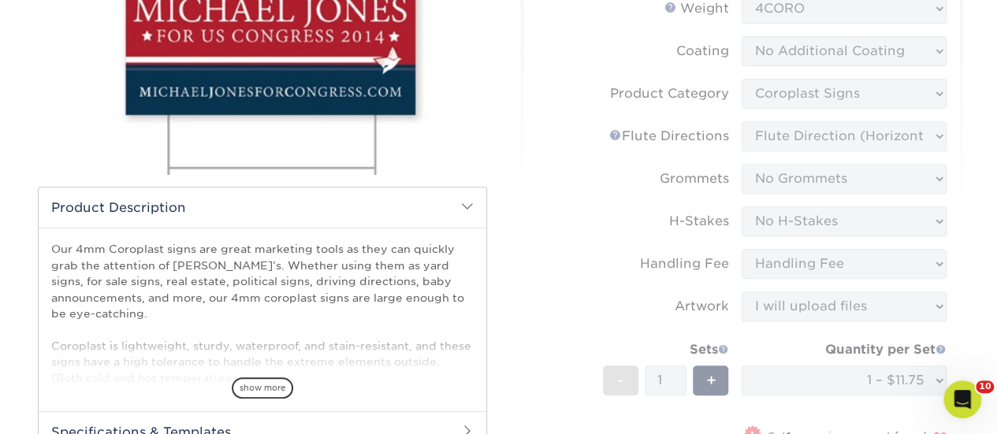
scroll to position [315, 0]
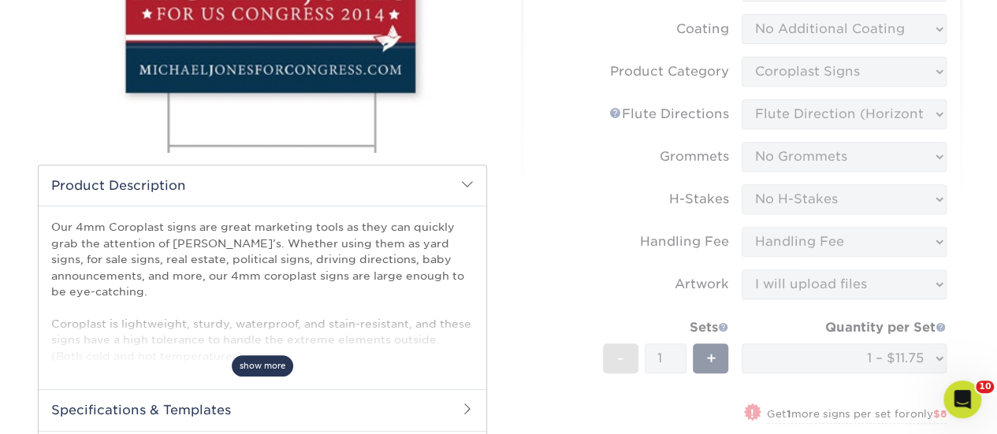
click at [288, 366] on span "show more" at bounding box center [262, 365] width 61 height 21
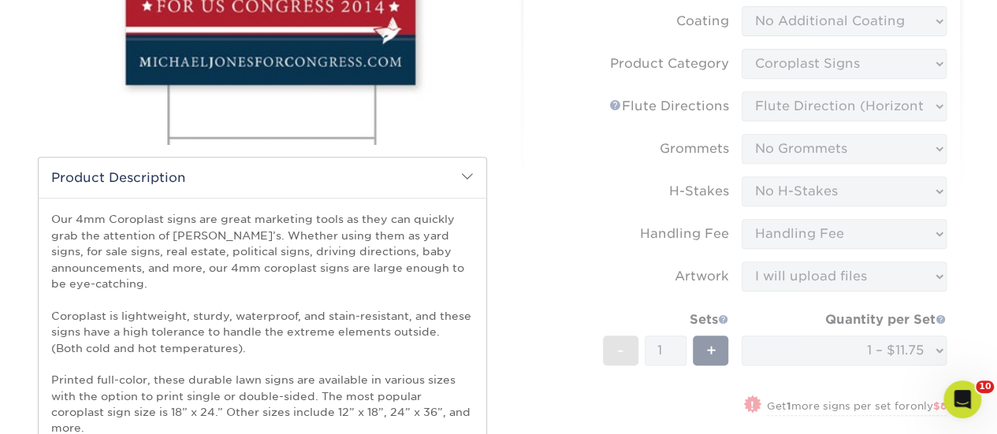
scroll to position [236, 0]
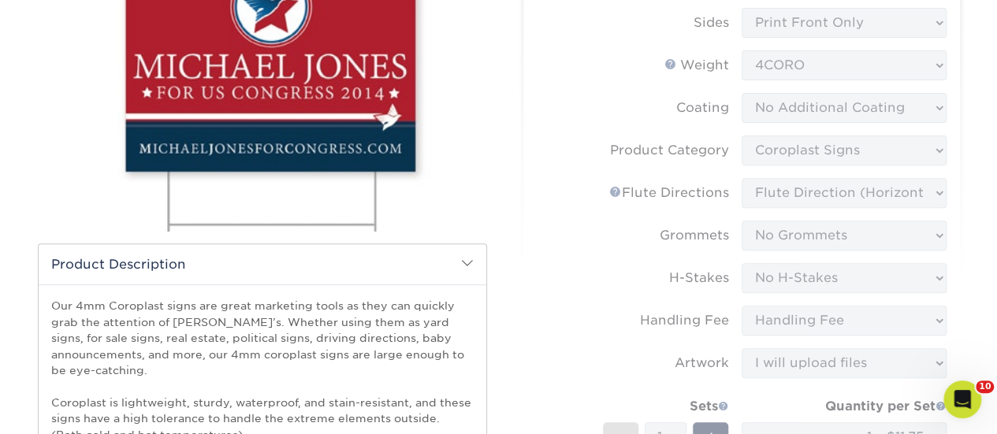
click at [817, 269] on form "Sizes Help Sizes Please Select 12" x 18" 18" x 24" 24" x 24" 24" x 36" Sides Pl…" at bounding box center [741, 296] width 411 height 662
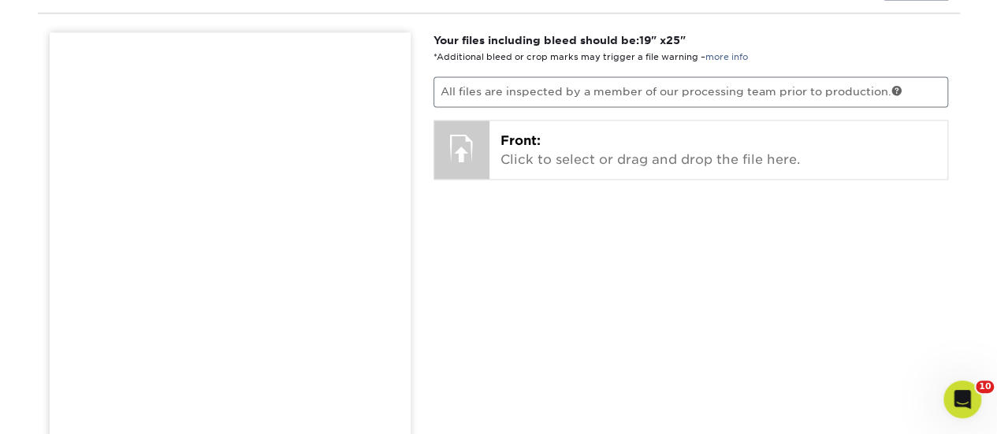
scroll to position [1182, 0]
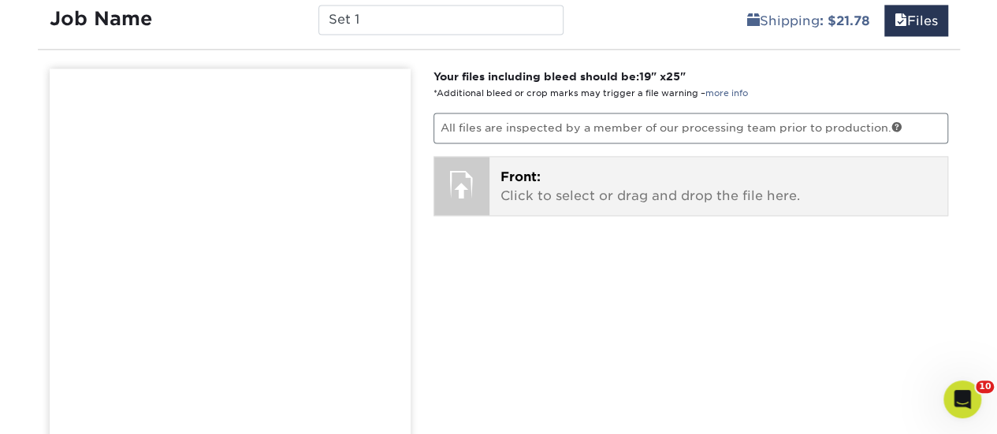
click at [702, 172] on p "Front: Click to select or drag and drop the file here." at bounding box center [718, 187] width 436 height 38
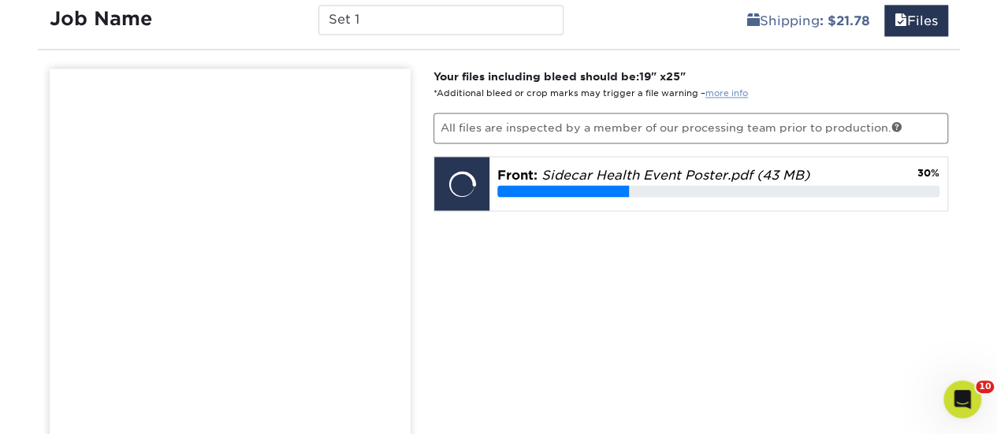
click at [730, 92] on link "more info" at bounding box center [726, 93] width 43 height 10
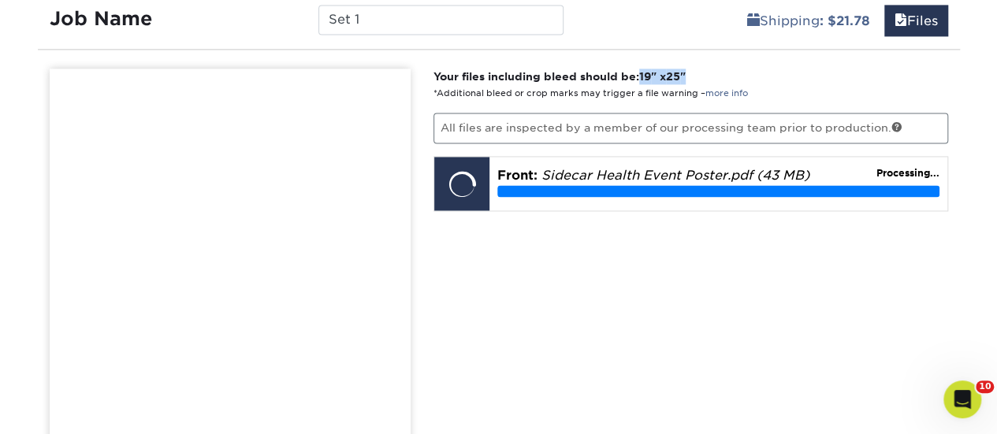
drag, startPoint x: 706, startPoint y: 69, endPoint x: 651, endPoint y: 72, distance: 55.3
click at [646, 74] on p "Your files including bleed should be: 19 " x 25 " *Additional bleed or crop mar…" at bounding box center [690, 85] width 515 height 32
copy strong "19 " x 25 ""
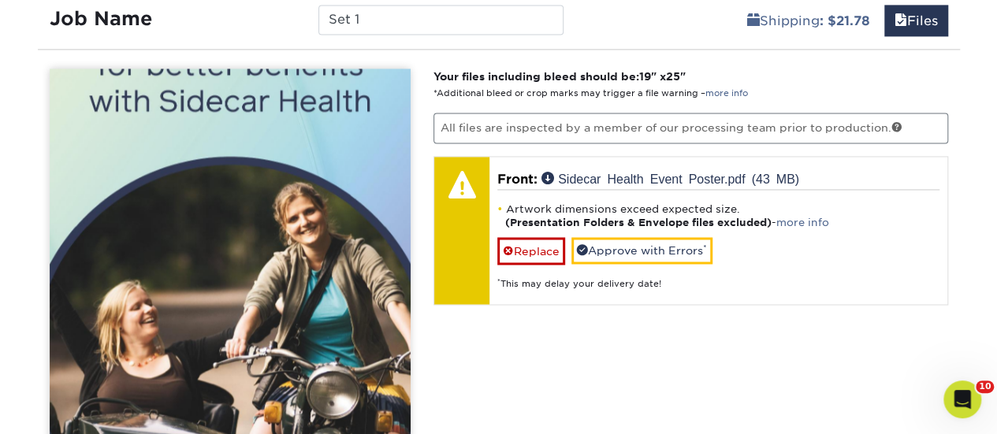
click at [564, 360] on div "Your files including bleed should be: 19 " x 25 " *Additional bleed or crop mar…" at bounding box center [691, 372] width 538 height 606
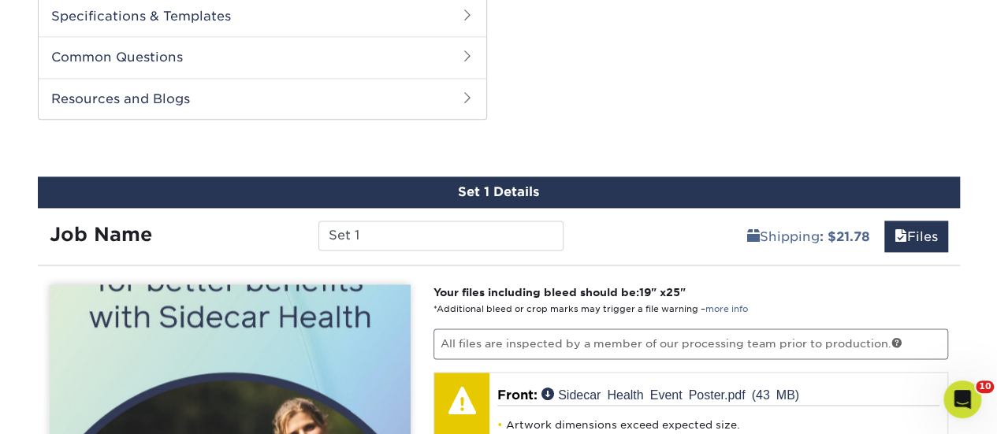
scroll to position [867, 0]
